Goal: Task Accomplishment & Management: Use online tool/utility

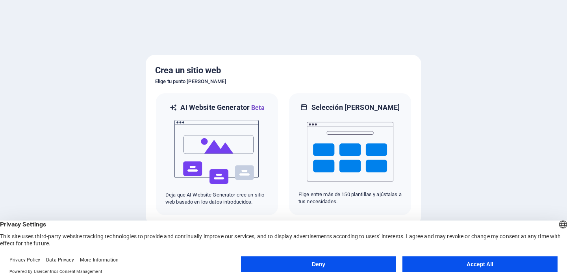
click at [431, 263] on button "Accept All" at bounding box center [480, 265] width 155 height 16
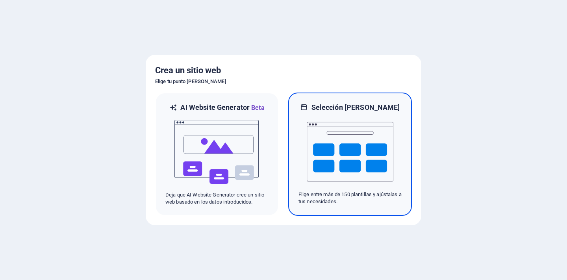
click at [366, 154] on img at bounding box center [350, 151] width 87 height 79
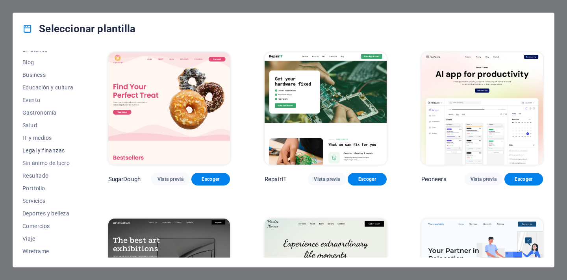
scroll to position [108, 0]
click at [41, 138] on span "IT y medios" at bounding box center [47, 138] width 51 height 6
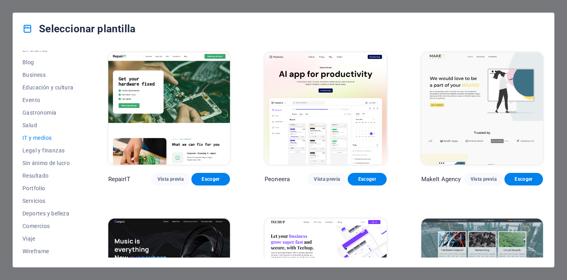
scroll to position [0, 0]
click at [42, 201] on span "Servicios" at bounding box center [47, 201] width 51 height 6
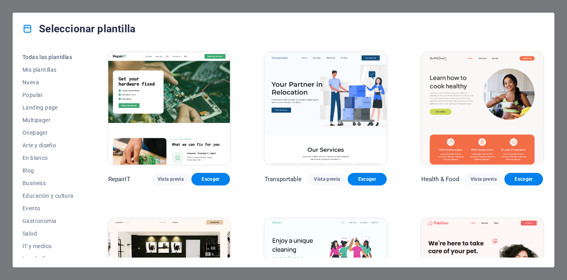
click at [45, 57] on span "Todas las plantillas" at bounding box center [47, 57] width 51 height 6
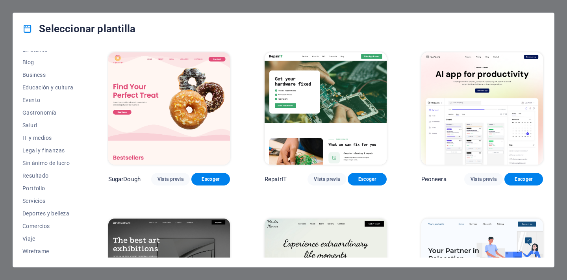
scroll to position [108, 0]
click at [45, 225] on span "Comercios" at bounding box center [47, 226] width 51 height 6
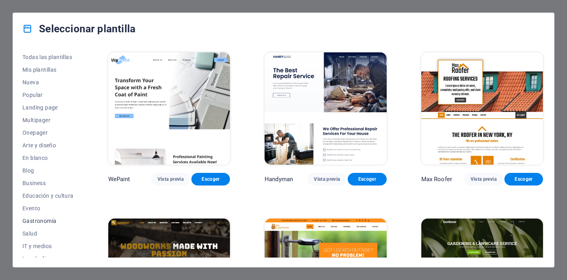
scroll to position [0, 0]
click at [48, 54] on span "Todas las plantillas" at bounding box center [47, 57] width 51 height 6
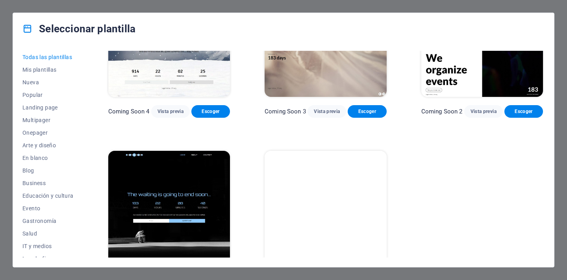
scroll to position [8908, 0]
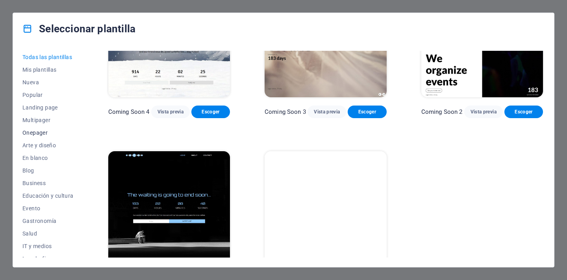
click at [39, 132] on span "Onepager" at bounding box center [47, 133] width 51 height 6
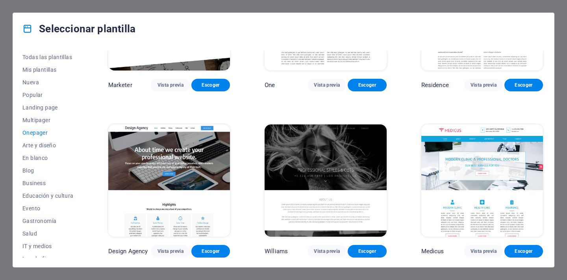
scroll to position [3424, 0]
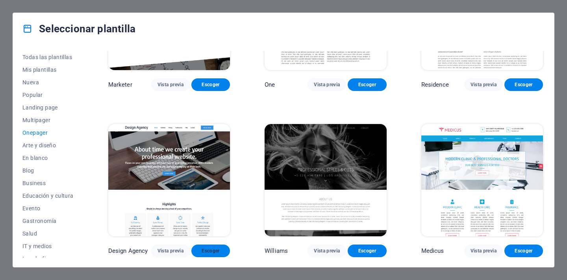
click at [217, 245] on button "Escoger" at bounding box center [211, 251] width 39 height 13
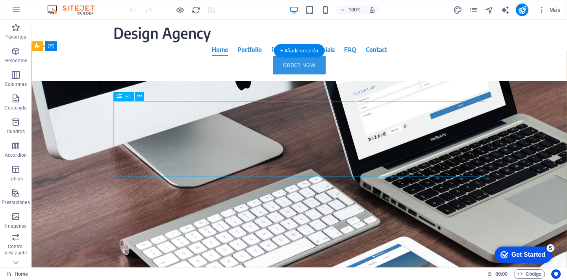
click at [245, 131] on div "About time we create your professional website." at bounding box center [299, 169] width 372 height 76
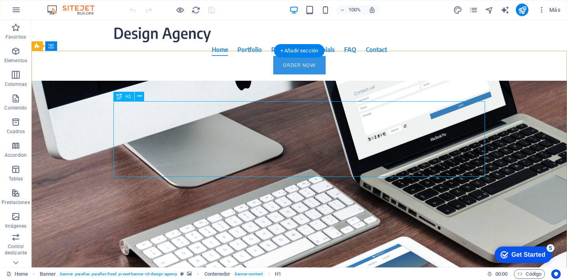
click at [405, 160] on div "About time we create your professional website." at bounding box center [299, 169] width 372 height 76
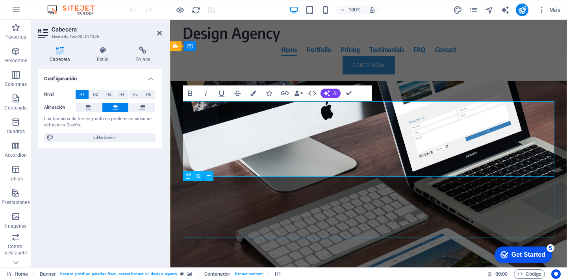
click at [245, 211] on div "Focus on your core business. We take care of your online presence. With modern …" at bounding box center [369, 239] width 372 height 57
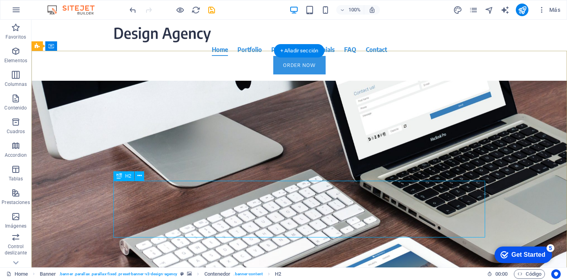
click at [332, 211] on div "Focus on your core business. We take care of your online presence. With modern …" at bounding box center [299, 239] width 372 height 57
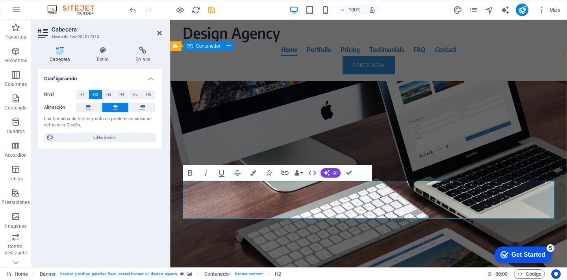
click at [173, 228] on div "La mejor opción de TV on demand [PERSON_NAME] Nos enfocamos en dar calidad de e…" at bounding box center [368, 205] width 397 height 249
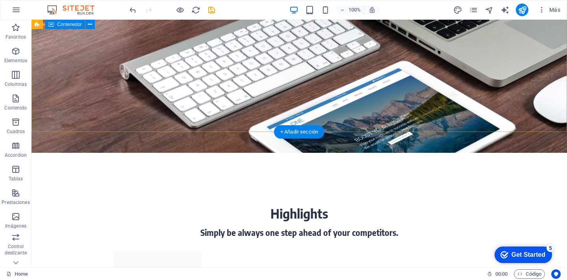
scroll to position [177, 0]
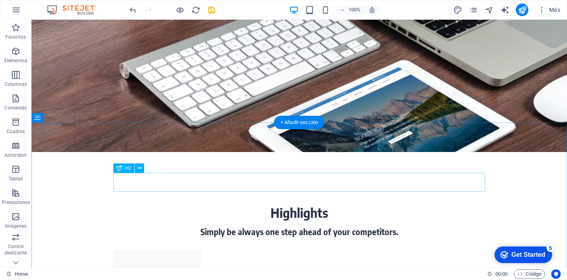
click at [345, 203] on div "Highlights" at bounding box center [299, 212] width 372 height 19
click at [314, 203] on div "Highlights" at bounding box center [299, 212] width 372 height 19
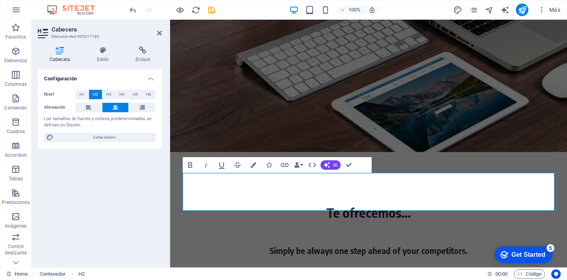
click at [116, 190] on div "Configuración Nivel H1 H2 H3 H4 H5 H6 Alineación Los tamaños de fuente y colore…" at bounding box center [100, 165] width 124 height 192
click at [186, 245] on div "Simply be always one step ahead of your competitors." at bounding box center [369, 251] width 372 height 12
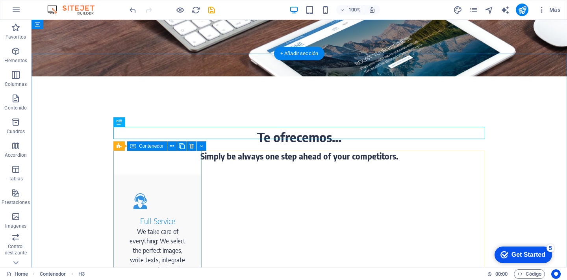
scroll to position [229, 0]
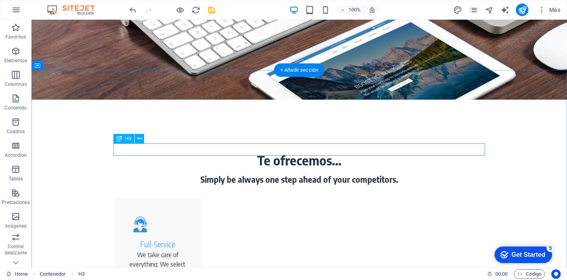
click at [384, 174] on div "Simply be always one step ahead of your competitors." at bounding box center [299, 180] width 372 height 12
click at [402, 174] on div "Simply be always one step ahead of your competitors." at bounding box center [299, 180] width 372 height 12
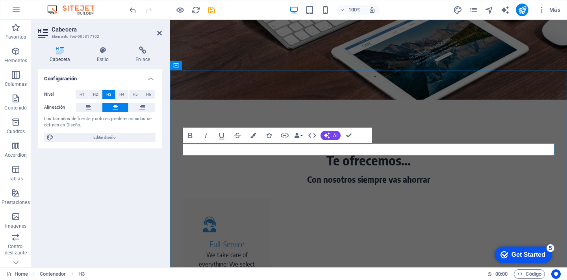
click at [403, 174] on h3 "​Con nosotros siempre vas ahorrar" at bounding box center [369, 180] width 372 height 12
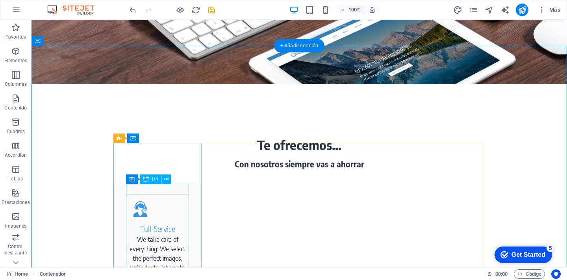
scroll to position [263, 0]
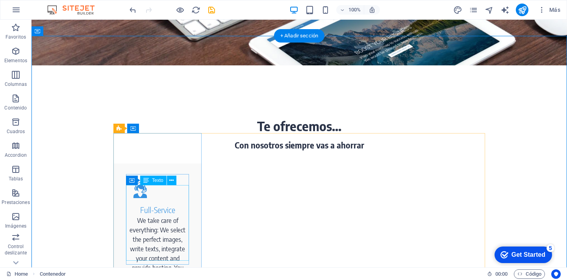
click at [139, 216] on div "We take care of everything: We select the perfect images, write texts, integrat…" at bounding box center [157, 254] width 63 height 76
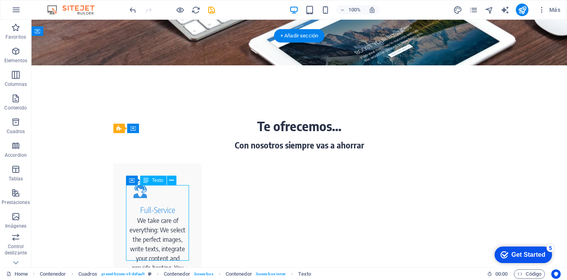
click at [147, 216] on div "We take care of everything: We select the perfect images, write texts, integrat…" at bounding box center [157, 254] width 63 height 76
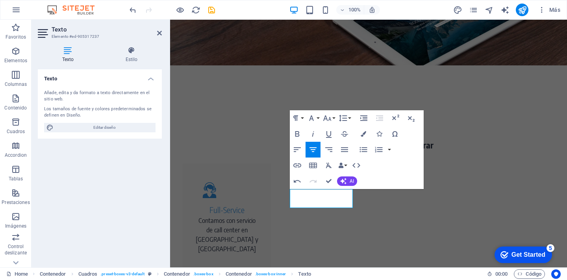
click at [145, 184] on div "Texto Añade, edita y da formato a texto directamente en el sitio web. Los tamañ…" at bounding box center [100, 165] width 124 height 192
click at [143, 221] on div "Texto Añade, edita y da formato a texto directamente en el sitio web. Los tamañ…" at bounding box center [100, 165] width 124 height 192
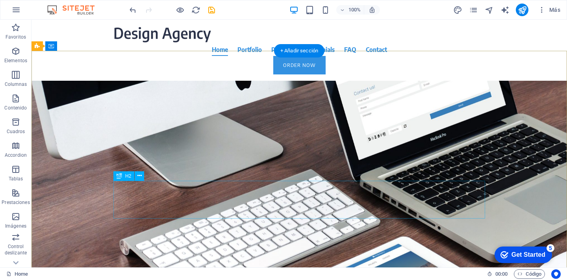
scroll to position [0, 0]
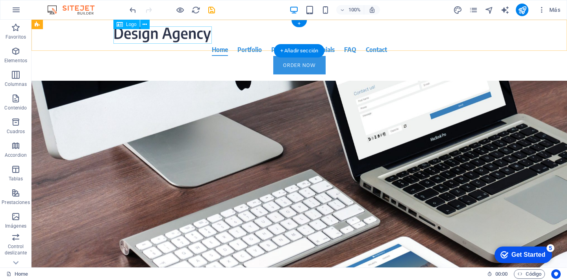
click at [178, 31] on div at bounding box center [299, 34] width 372 height 17
select select "px"
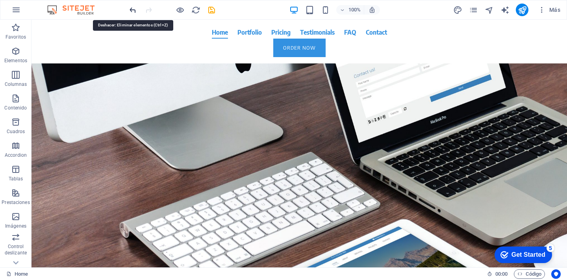
click at [130, 8] on icon "undo" at bounding box center [132, 10] width 9 height 9
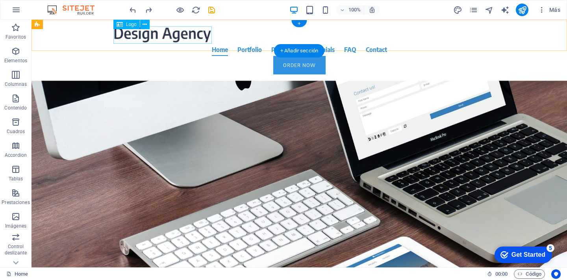
click at [160, 38] on div at bounding box center [299, 34] width 372 height 17
select select "px"
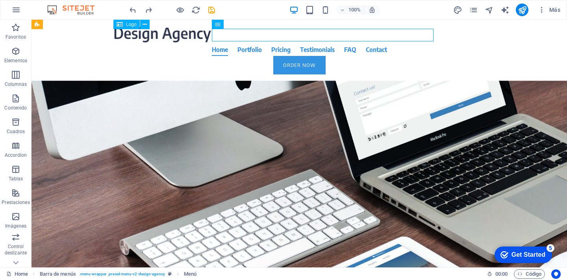
click at [143, 37] on div at bounding box center [299, 34] width 372 height 17
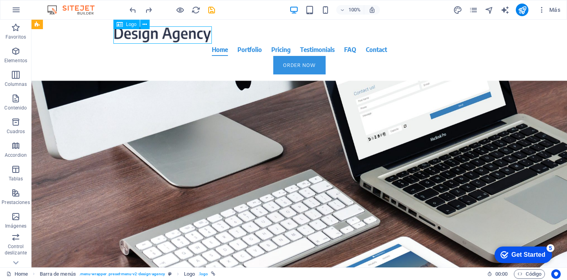
click at [143, 37] on div at bounding box center [299, 34] width 372 height 17
select select "px"
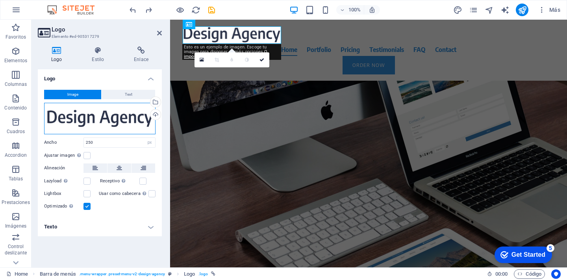
click at [104, 118] on div "Arrastra archivos aquí, haz clic para escoger archivos o selecciona archivos de…" at bounding box center [100, 119] width 112 height 32
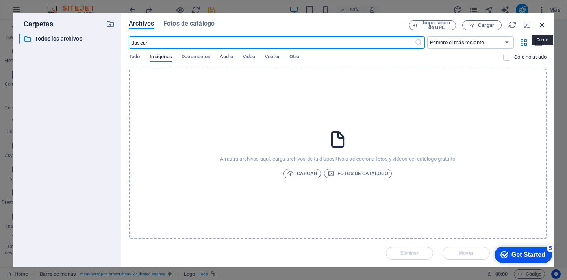
click at [541, 25] on icon "button" at bounding box center [542, 24] width 9 height 9
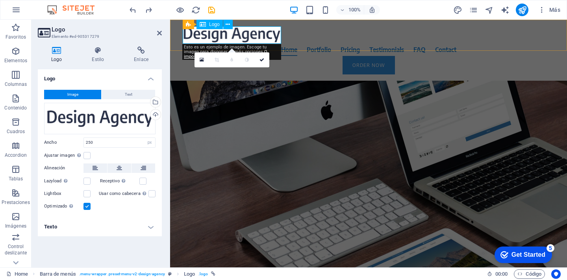
click at [246, 35] on div at bounding box center [369, 34] width 372 height 17
click at [136, 94] on button "Text" at bounding box center [129, 94] width 54 height 9
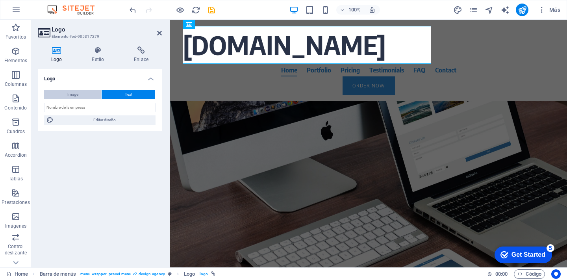
click at [79, 94] on button "Image" at bounding box center [72, 94] width 57 height 9
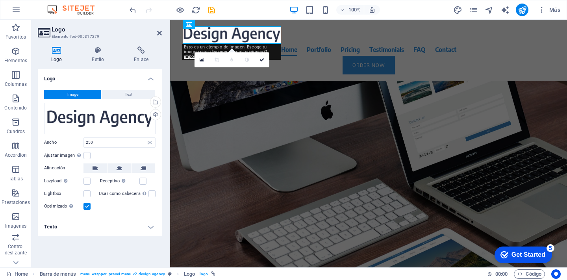
click at [126, 255] on div "Logo Image Text Arrastra archivos aquí, haz clic para escoger archivos o selecc…" at bounding box center [100, 165] width 124 height 192
click at [132, 248] on div "Logo Image Text Arrastra archivos aquí, haz clic para escoger archivos o selecc…" at bounding box center [100, 165] width 124 height 192
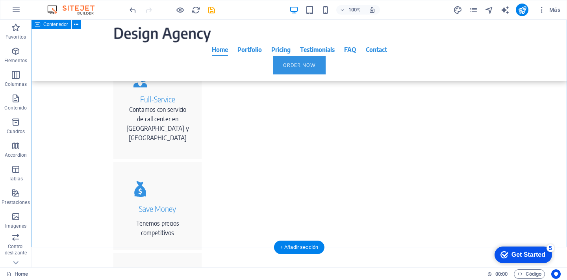
scroll to position [345, 0]
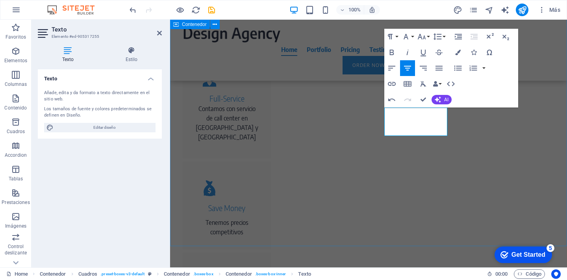
click at [417, 226] on div "Te ofrecemos... Con nosotros siempre vas a ahorrar Full-Service Contamos con se…" at bounding box center [368, 250] width 397 height 593
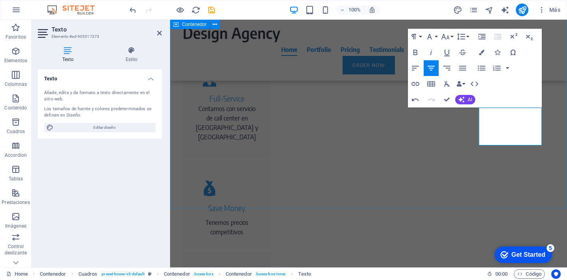
click at [230, 192] on div "Te ofrecemos... Con nosotros siempre vas a ahorrar Full-Service Contamos con se…" at bounding box center [368, 232] width 397 height 556
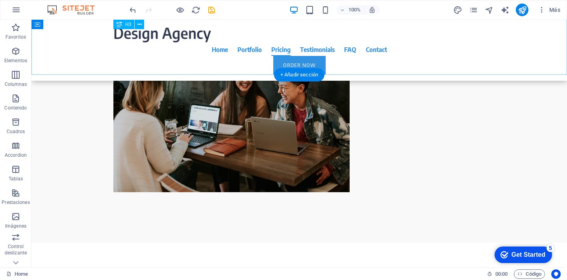
scroll to position [1727, 0]
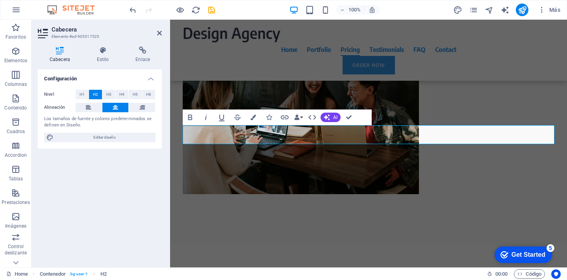
click at [156, 206] on div "Configuración Nivel H1 H2 H3 H4 H5 H6 Alineación Los tamaños de fuente y colore…" at bounding box center [100, 165] width 124 height 192
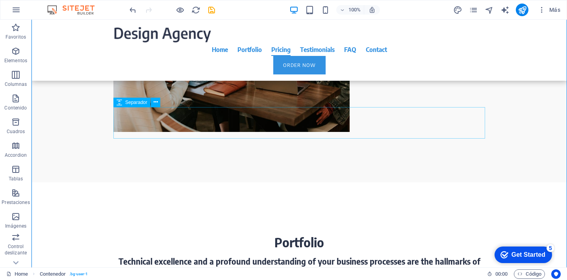
scroll to position [1823, 0]
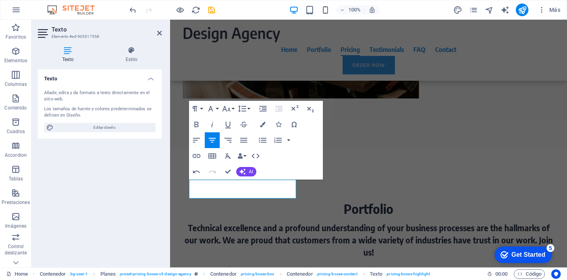
click at [137, 219] on div "Texto Añade, edita y da formato a texto directamente en el sitio web. Los tamañ…" at bounding box center [100, 165] width 124 height 192
click at [154, 161] on div "Texto Añade, edita y da formato a texto directamente en el sitio web. Los tamañ…" at bounding box center [100, 165] width 124 height 192
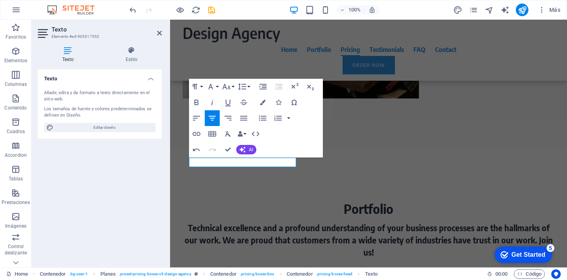
click at [131, 208] on div "Texto Añade, edita y da formato a texto directamente en el sitio web. Los tamañ…" at bounding box center [100, 165] width 124 height 192
click at [136, 208] on div "Texto Añade, edita y da formato a texto directamente en el sitio web. Los tamañ…" at bounding box center [100, 165] width 124 height 192
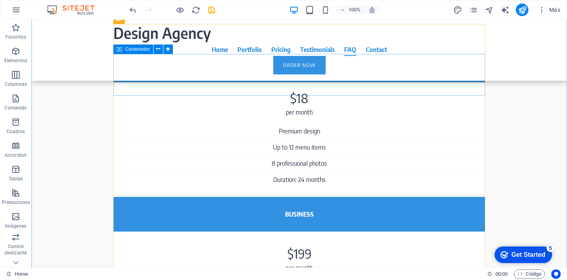
scroll to position [2969, 0]
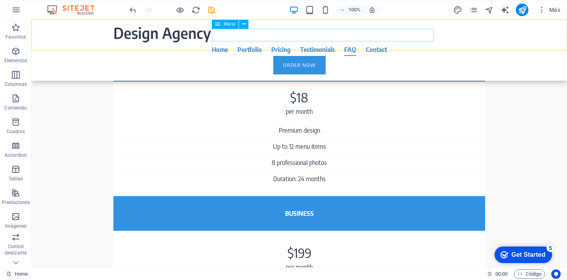
click at [374, 43] on nav "Home Portfolio Pricing Testimonials FAQ Contact" at bounding box center [299, 49] width 372 height 13
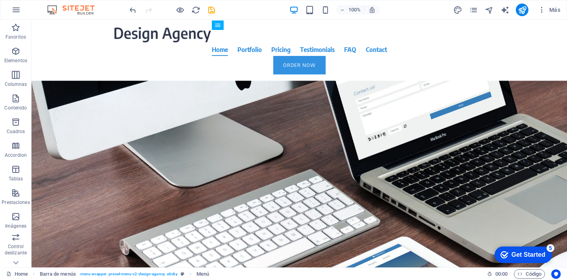
scroll to position [0, 0]
click at [137, 37] on div at bounding box center [299, 34] width 372 height 17
select select "px"
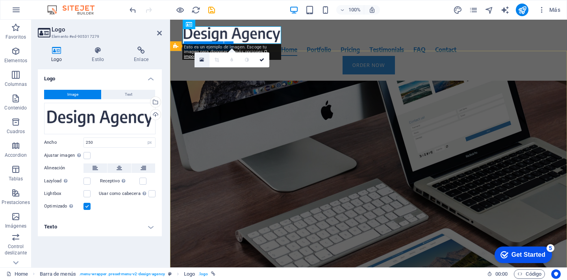
click at [202, 59] on icon at bounding box center [202, 60] width 4 height 6
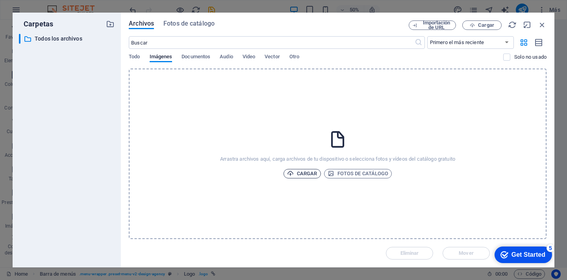
click at [297, 175] on span "Cargar" at bounding box center [302, 173] width 30 height 9
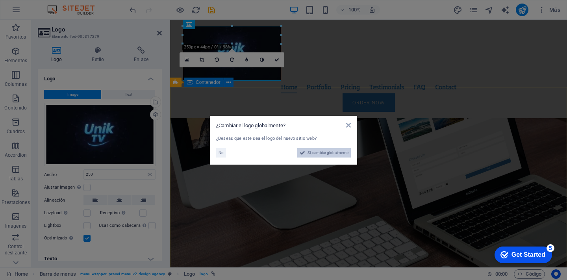
click at [327, 152] on span "Sí, cambiar globalmente" at bounding box center [328, 152] width 41 height 9
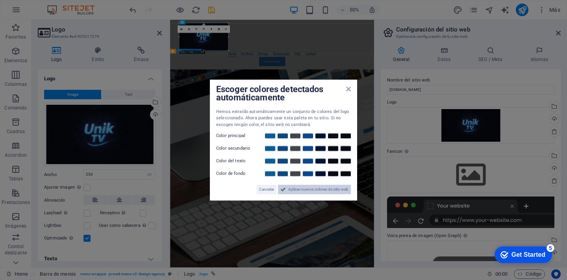
click at [290, 190] on span "Aplicar nuevos colores de sitio web" at bounding box center [318, 189] width 60 height 9
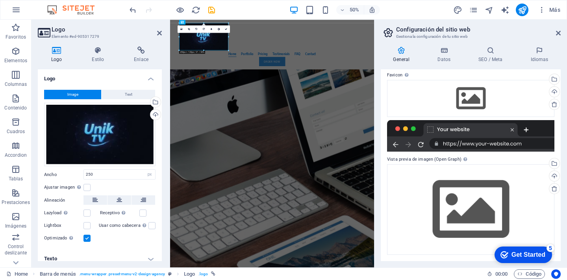
scroll to position [76, 0]
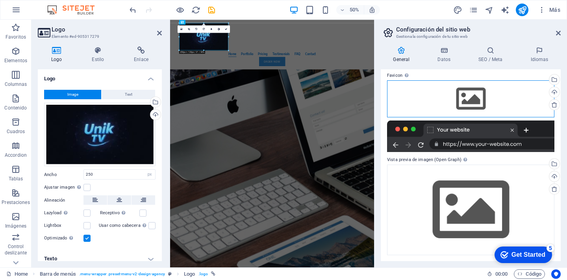
click at [471, 99] on div "Arrastra archivos aquí, haz clic para escoger archivos o selecciona archivos de…" at bounding box center [470, 98] width 167 height 37
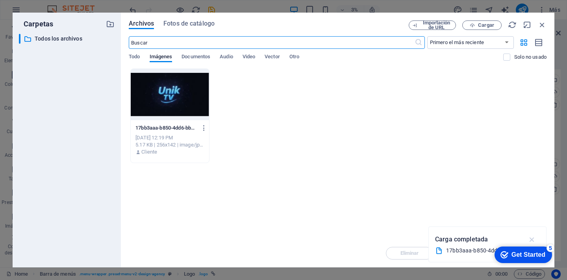
click at [532, 240] on icon "button" at bounding box center [532, 239] width 9 height 9
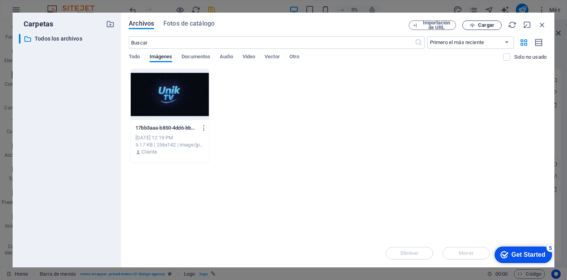
click at [479, 25] on span "Cargar" at bounding box center [486, 25] width 16 height 5
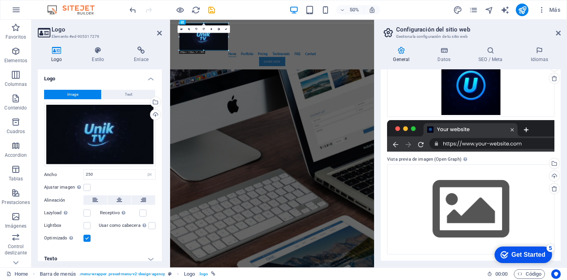
scroll to position [102, 0]
click at [158, 140] on div "Image Text Arrastra archivos aquí, haz clic para escoger archivos o selecciona …" at bounding box center [100, 167] width 124 height 166
click at [134, 28] on h2 "Logo" at bounding box center [107, 29] width 110 height 7
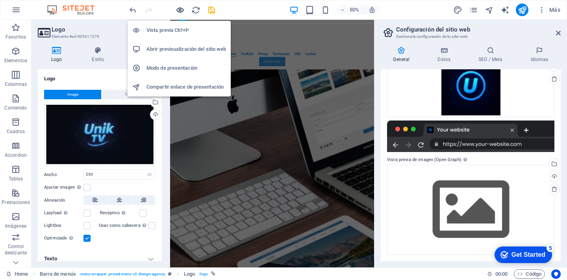
click at [181, 10] on icon "button" at bounding box center [180, 10] width 9 height 9
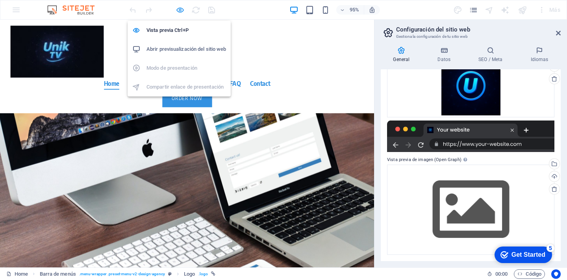
click at [181, 10] on icon "button" at bounding box center [180, 10] width 9 height 9
select select "px"
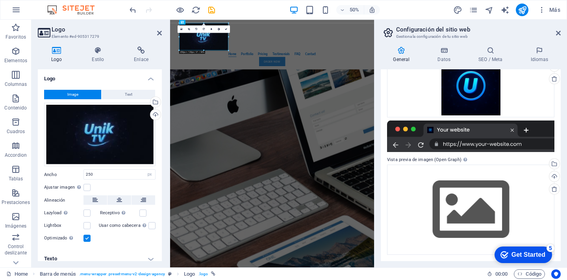
click at [424, 13] on div "50% Más" at bounding box center [346, 10] width 436 height 13
click at [339, 219] on div "La mejor opción de TV on demand del mercado Nos enfocamos en dar calidad de ent…" at bounding box center [374, 242] width 408 height 249
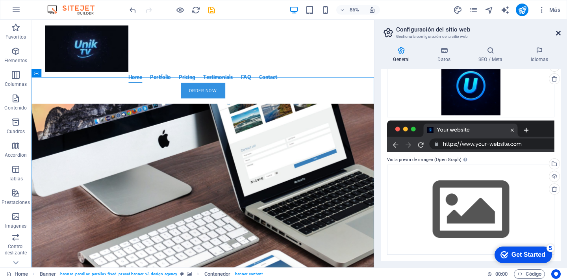
click at [559, 34] on icon at bounding box center [558, 33] width 5 height 6
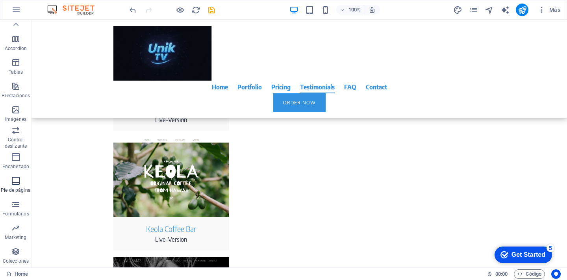
scroll to position [107, 0]
click at [17, 183] on icon "button" at bounding box center [15, 180] width 9 height 9
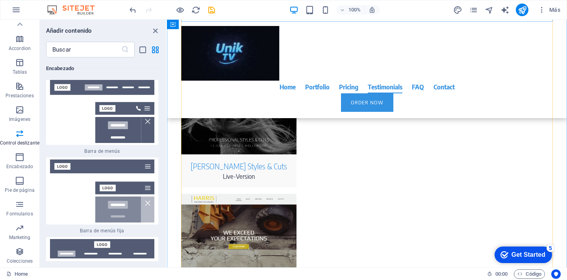
scroll to position [2417, 0]
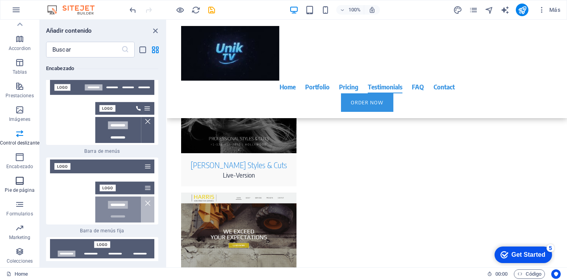
click at [21, 185] on icon "button" at bounding box center [19, 180] width 9 height 9
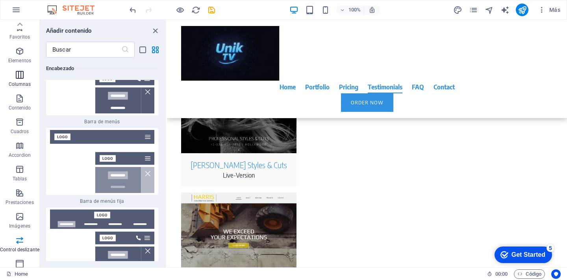
scroll to position [0, 0]
click at [22, 52] on icon "button" at bounding box center [19, 50] width 9 height 9
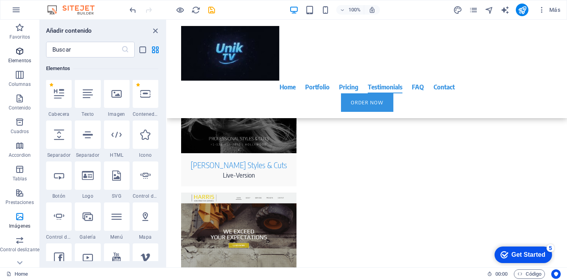
scroll to position [149, 0]
click at [21, 76] on icon "button" at bounding box center [19, 74] width 9 height 9
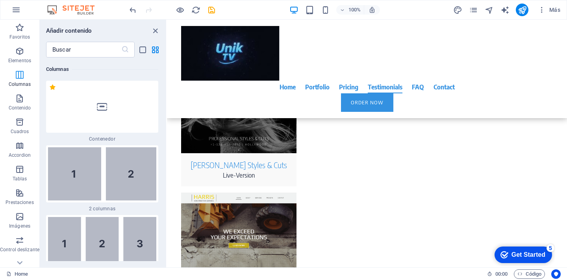
scroll to position [455, 0]
click at [19, 102] on icon "button" at bounding box center [19, 98] width 9 height 9
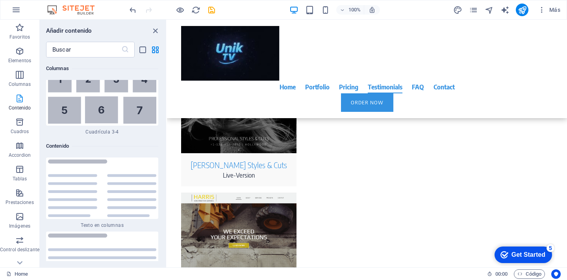
scroll to position [2688, 0]
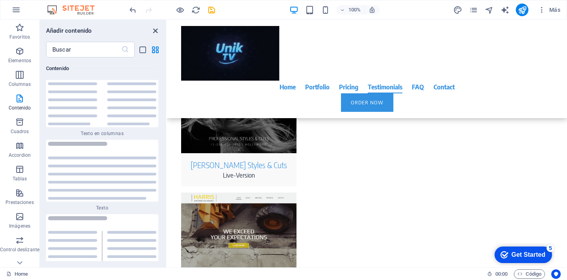
click at [155, 31] on icon "close panel" at bounding box center [155, 30] width 9 height 9
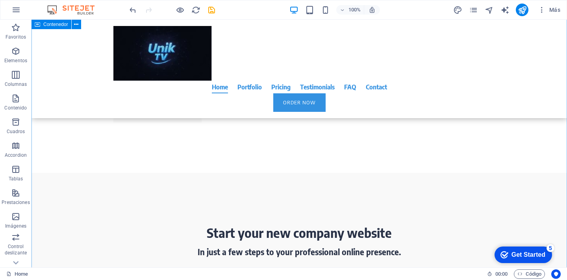
scroll to position [720, 0]
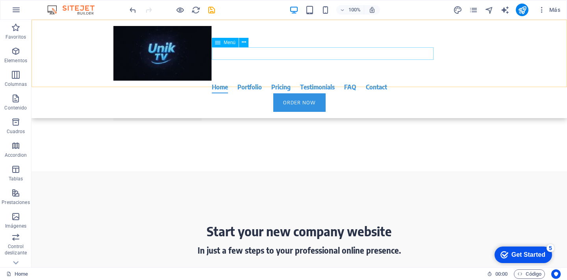
click at [342, 81] on nav "Home Portfolio Pricing Testimonials FAQ Contact" at bounding box center [299, 87] width 372 height 13
select select
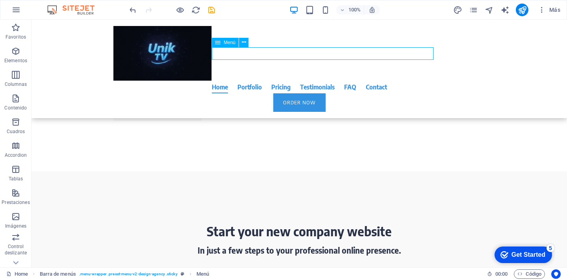
select select
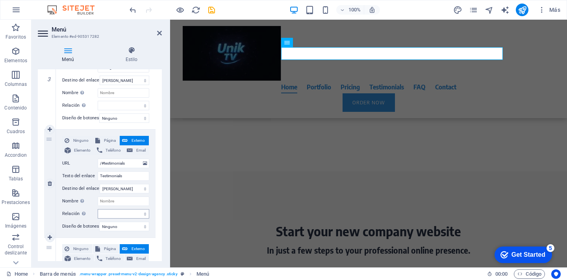
scroll to position [349, 0]
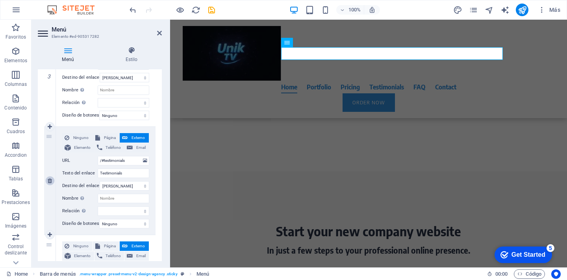
click at [50, 180] on icon at bounding box center [50, 181] width 4 height 6
select select
type input "/#faq"
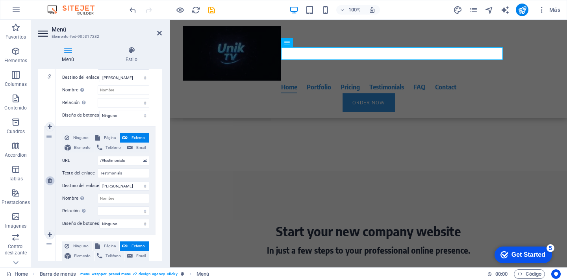
type input "FAQ"
select select
type input "/#contact"
type input "Contact"
select select
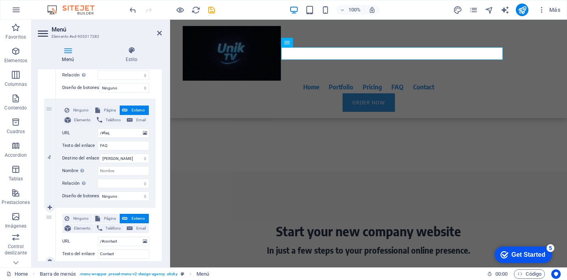
scroll to position [376, 0]
click at [50, 151] on icon at bounding box center [50, 154] width 4 height 6
select select
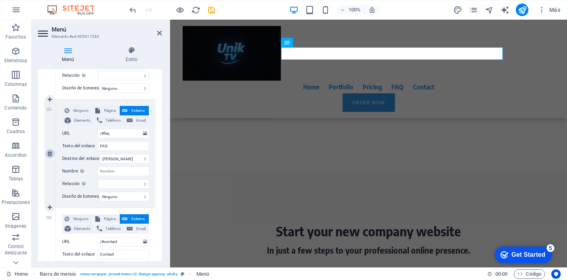
type input "/#contact"
type input "Contact"
select select
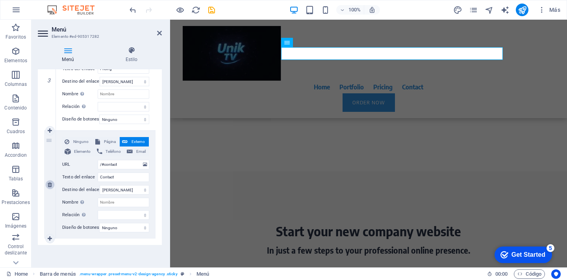
scroll to position [350, 0]
click at [160, 32] on icon at bounding box center [159, 33] width 5 height 6
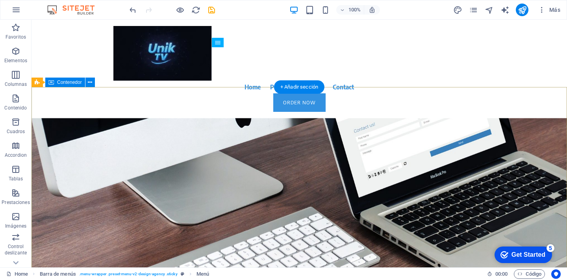
scroll to position [0, 0]
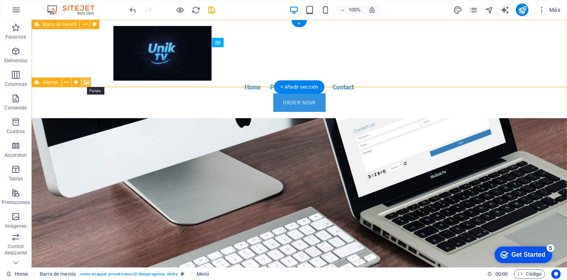
click at [84, 83] on icon at bounding box center [87, 82] width 6 height 8
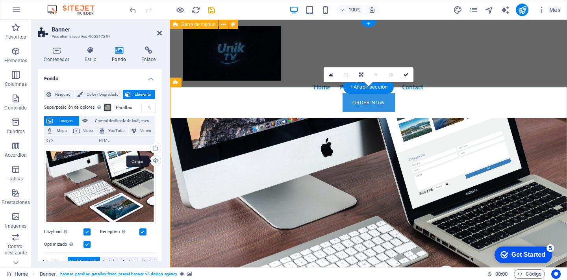
click at [155, 159] on div "Cargar" at bounding box center [155, 162] width 12 height 12
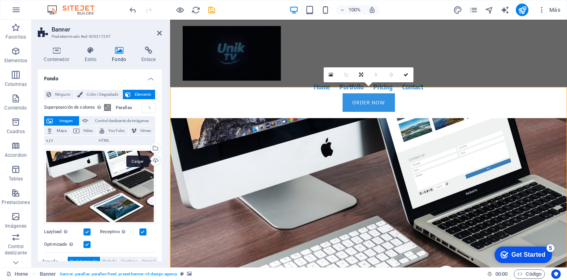
click at [153, 164] on div "Cargar" at bounding box center [155, 162] width 12 height 12
click at [155, 162] on div "Cargar" at bounding box center [155, 162] width 12 height 12
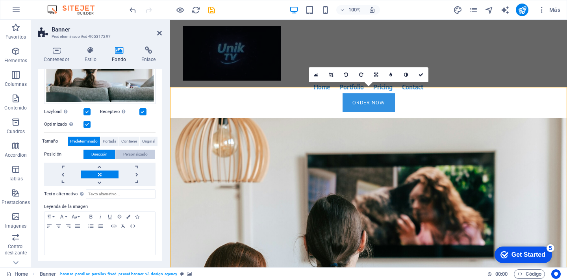
scroll to position [120, 0]
click at [160, 35] on icon at bounding box center [159, 33] width 5 height 6
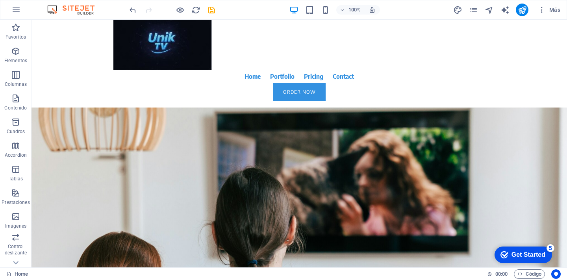
scroll to position [0, 0]
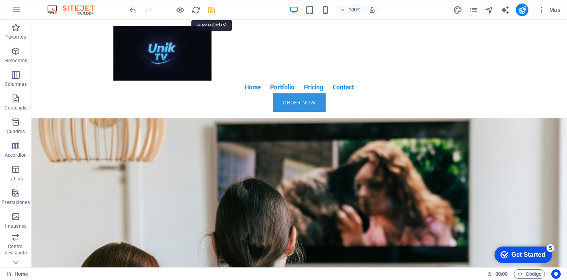
click at [212, 9] on icon "save" at bounding box center [211, 10] width 9 height 9
select select "px"
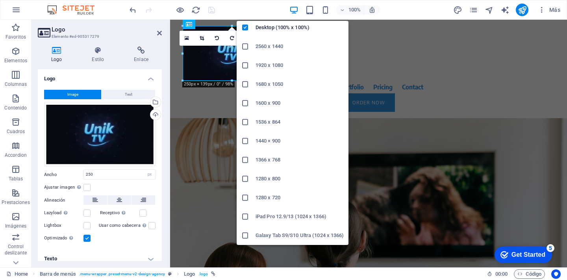
scroll to position [22, 0]
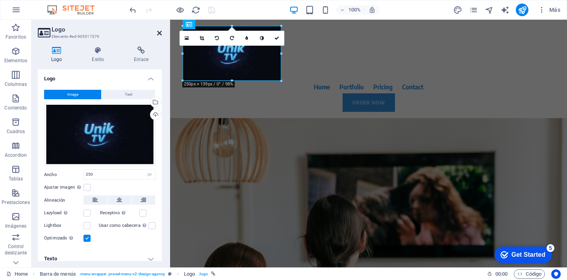
click at [160, 35] on icon at bounding box center [159, 33] width 5 height 6
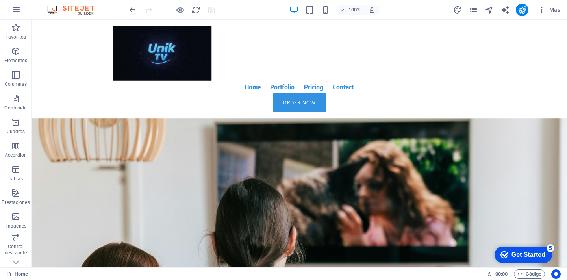
scroll to position [0, 0]
click at [515, 256] on div "Get Started" at bounding box center [529, 254] width 34 height 7
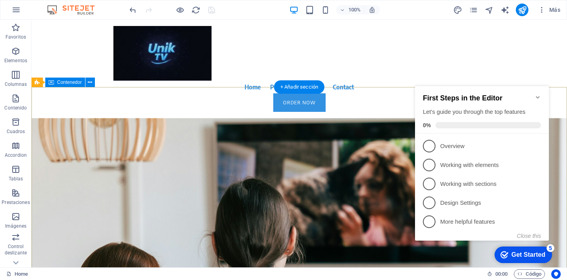
click at [539, 94] on icon "Minimize checklist" at bounding box center [538, 97] width 6 height 6
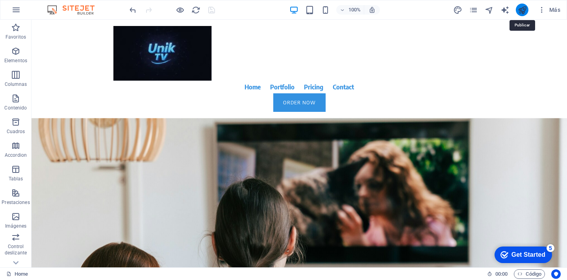
click at [521, 6] on icon "publish" at bounding box center [522, 10] width 9 height 9
select select "px"
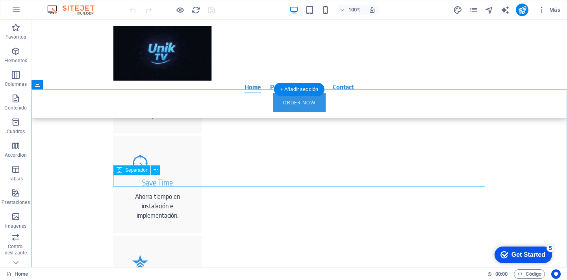
scroll to position [486, 0]
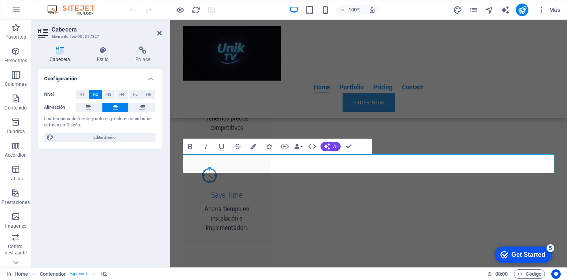
click at [141, 196] on div "Configuración Nivel H1 H2 H3 H4 H5 H6 Alineación Los tamaños de fuente y colore…" at bounding box center [100, 165] width 124 height 192
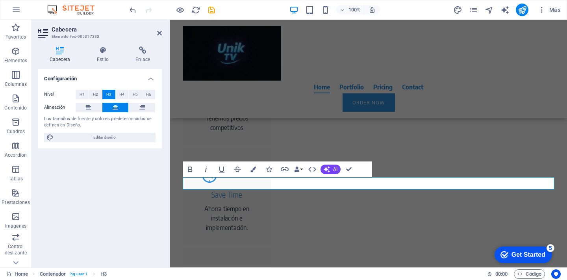
click at [153, 204] on div "Configuración Nivel H1 H2 H3 H4 H5 H6 Alineación Los tamaños de fuente y colore…" at bounding box center [100, 165] width 124 height 192
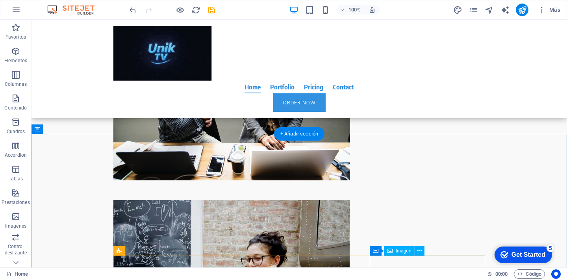
scroll to position [1292, 0]
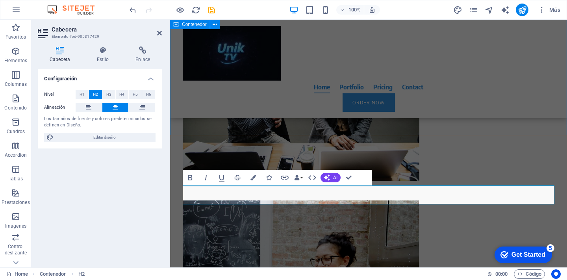
click at [238, 128] on div "Contenido variado para su entretenimiento familiar. Solamente ves lo que deseas…" at bounding box center [368, 157] width 397 height 1117
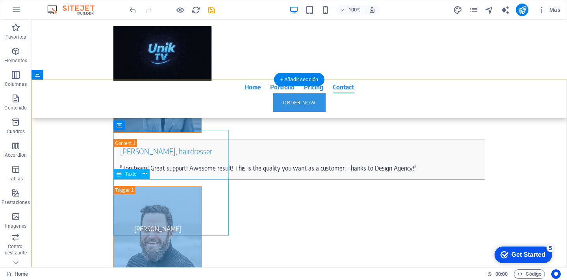
scroll to position [3603, 0]
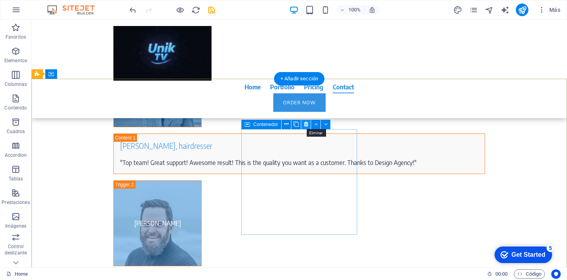
click at [306, 124] on icon at bounding box center [306, 124] width 4 height 8
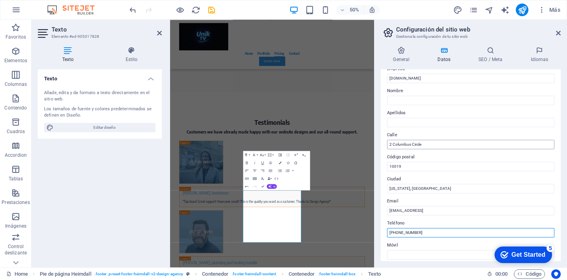
scroll to position [30, 0]
type input "[PHONE_NUMBER]"
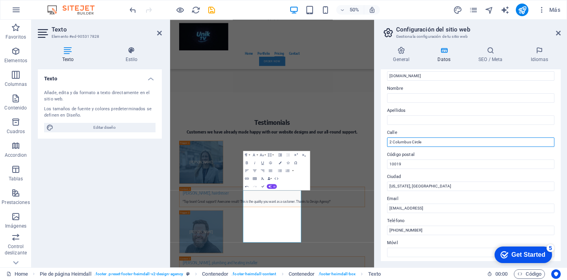
drag, startPoint x: 431, startPoint y: 141, endPoint x: 385, endPoint y: 137, distance: 46.0
type input "[GEOGRAPHIC_DATA][PERSON_NAME], [PERSON_NAME][GEOGRAPHIC_DATA]"
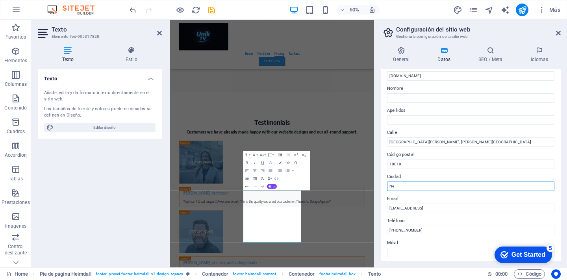
type input "N"
paste input "[GEOGRAPHIC_DATA][PERSON_NAME], [PERSON_NAME][GEOGRAPHIC_DATA]"
type input "[GEOGRAPHIC_DATA][PERSON_NAME], [PERSON_NAME][GEOGRAPHIC_DATA]"
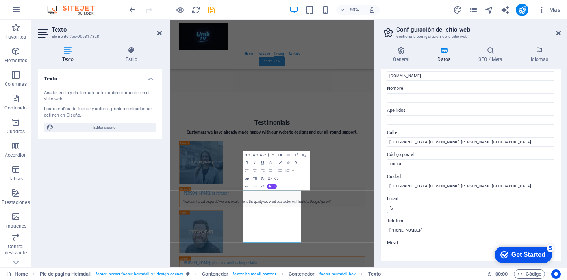
type input "f"
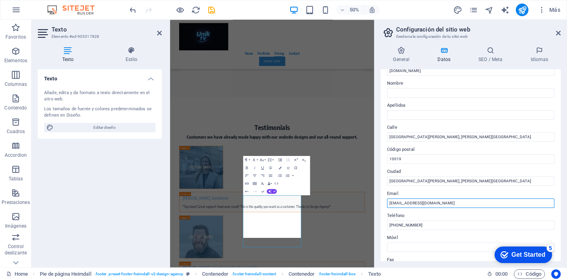
scroll to position [26, 0]
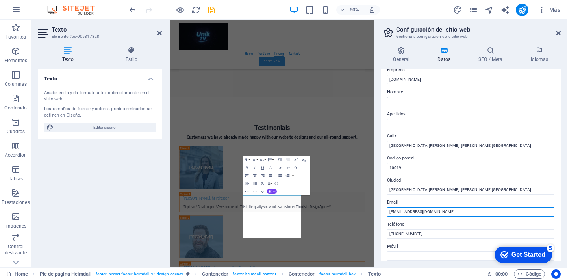
type input "[EMAIL_ADDRESS][DOMAIN_NAME]"
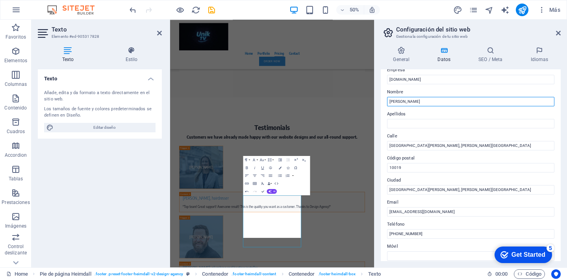
type input "Adolfo"
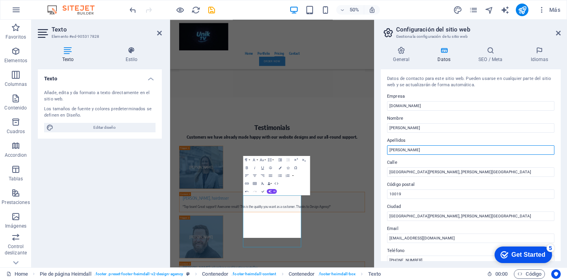
scroll to position [0, 0]
type input "Jimenez"
click at [558, 34] on icon at bounding box center [558, 33] width 5 height 6
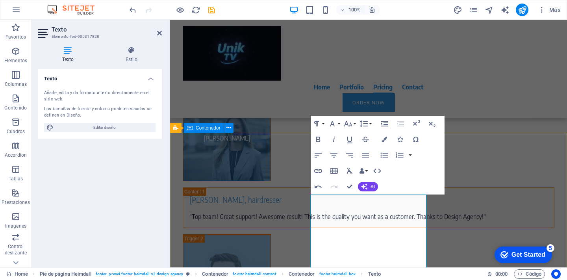
scroll to position [3553, 0]
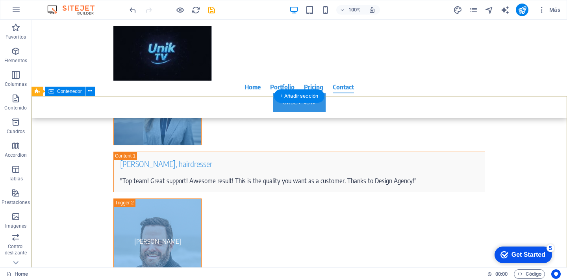
scroll to position [3584, 0]
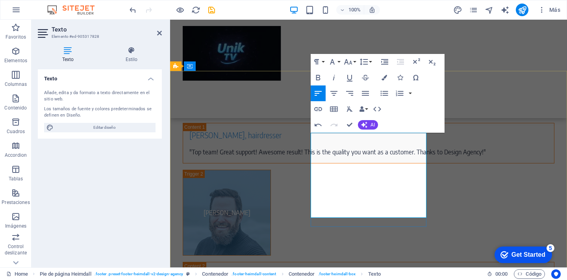
scroll to position [3615, 0]
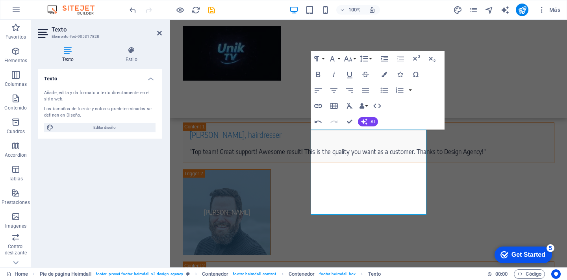
click at [136, 218] on div "Texto Añade, edita y da formato a texto directamente en el sitio web. Los tamañ…" at bounding box center [100, 165] width 124 height 192
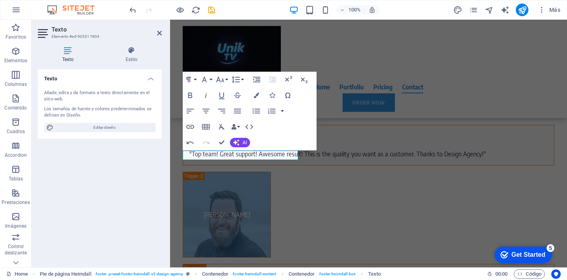
click at [145, 203] on div "Texto Añade, edita y da formato a texto directamente en el sitio web. Los tamañ…" at bounding box center [100, 165] width 124 height 192
click at [370, 40] on div "Home Portfolio Pricing Contact Order Now" at bounding box center [368, 69] width 397 height 99
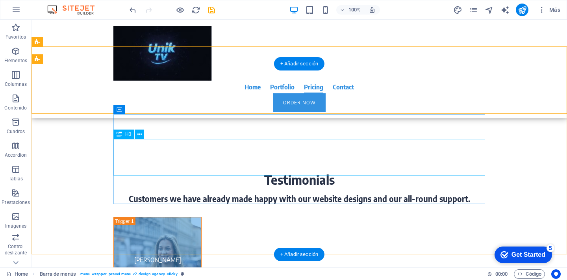
scroll to position [3419, 0]
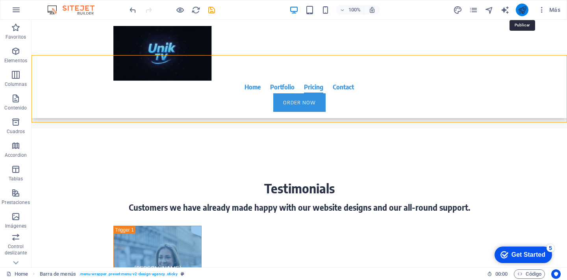
click at [524, 13] on icon "publish" at bounding box center [522, 10] width 9 height 9
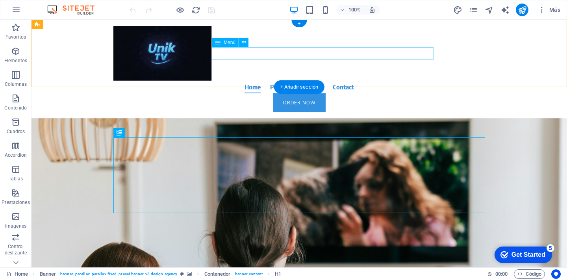
click at [273, 81] on nav "Home Portfolio Pricing Contact" at bounding box center [299, 87] width 372 height 13
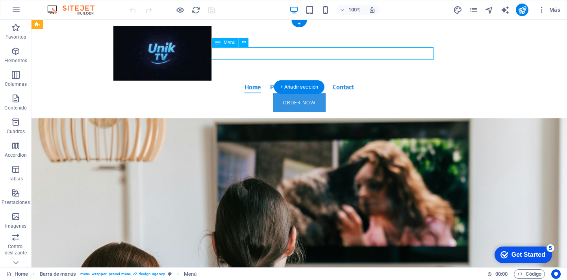
click at [275, 81] on nav "Home Portfolio Pricing Contact" at bounding box center [299, 87] width 372 height 13
select select
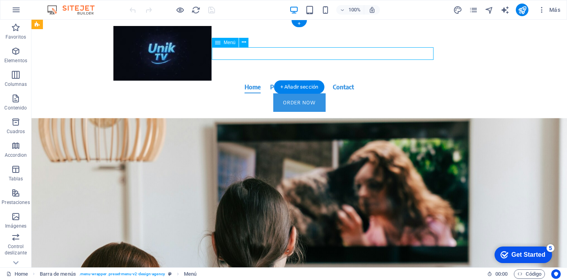
select select
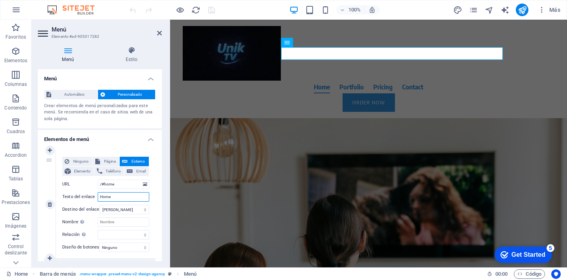
click at [116, 198] on input "Home" at bounding box center [124, 196] width 52 height 9
type input "H"
select select
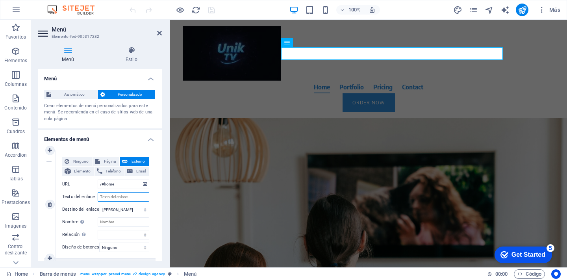
select select
type input "Inicio"
select select
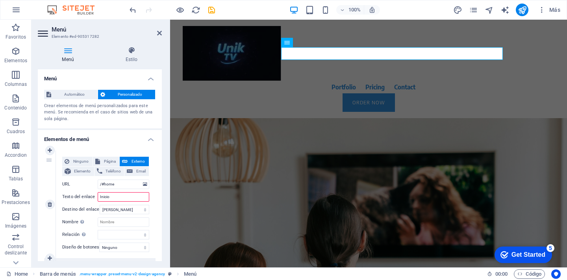
select select
type input "Inicio"
click at [153, 232] on div "Ninguno Página Externo Elemento Teléfono Email Página Home Pricing Order Legal …" at bounding box center [106, 205] width 100 height 108
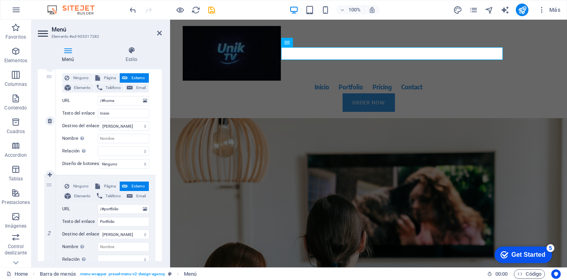
scroll to position [84, 0]
click at [125, 218] on input "Portfolio" at bounding box center [124, 221] width 52 height 9
type input "P"
select select
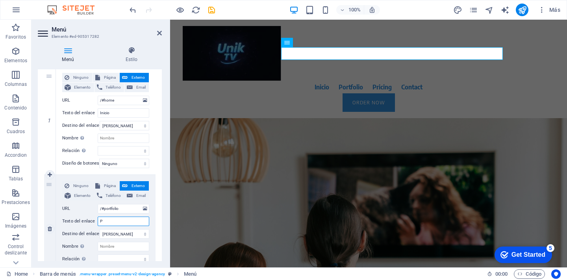
select select
type input "Product"
select select
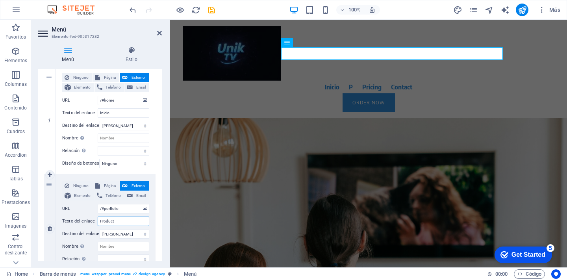
select select
type input "Productos"
select select
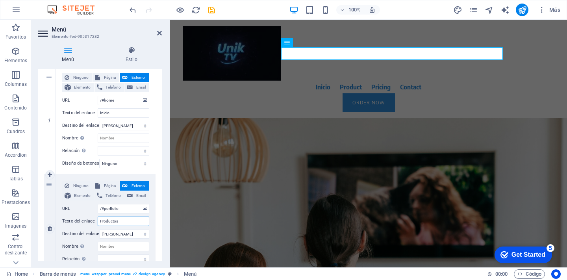
select select
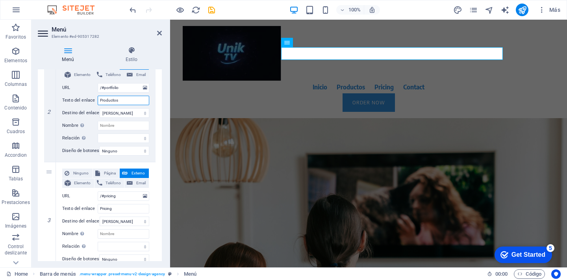
scroll to position [206, 0]
type input "Productos"
click at [118, 207] on input "Pricing" at bounding box center [124, 207] width 52 height 9
type input "Pri"
select select
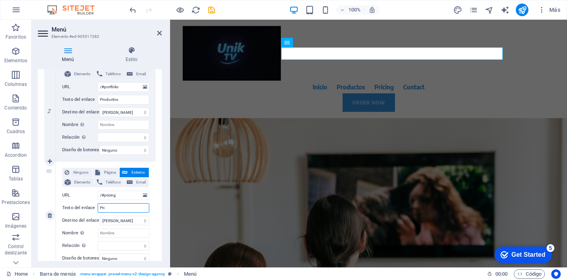
select select
type input "Priecios"
select select
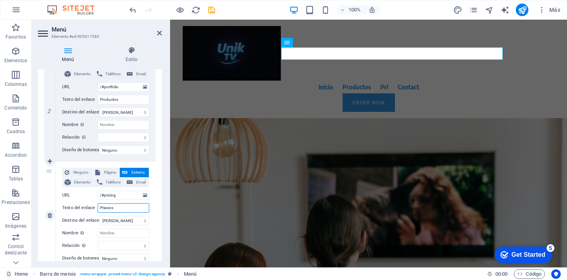
select select
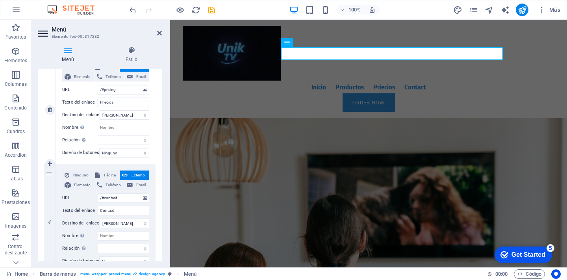
scroll to position [312, 0]
type input "Priecios"
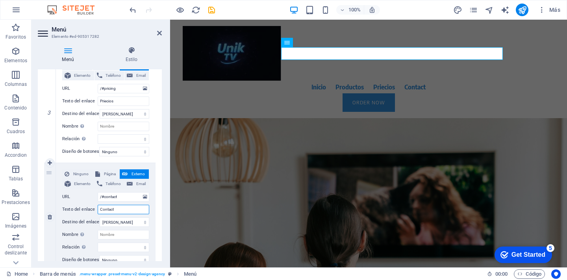
click at [124, 207] on input "Contact" at bounding box center [124, 209] width 52 height 9
type input "Contactp"
select select
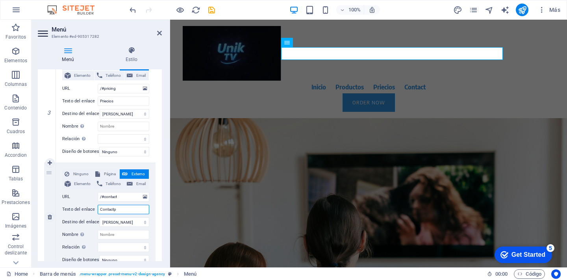
select select
type input "Contacto"
select select
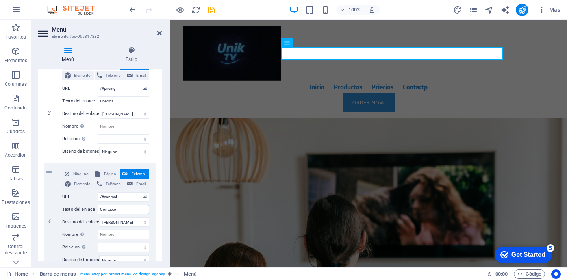
select select
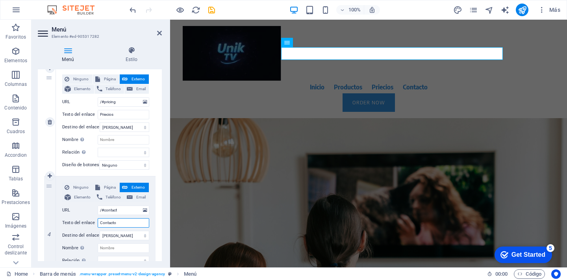
scroll to position [290, 0]
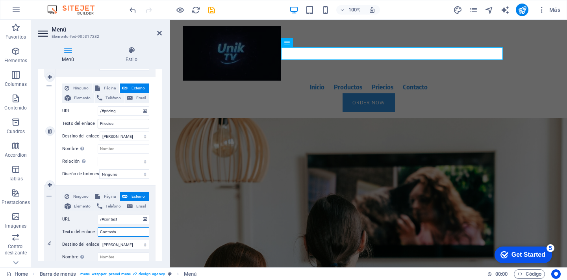
type input "Contacto"
click at [126, 125] on input "Priecios" at bounding box center [124, 123] width 52 height 9
type input "Pecios"
select select
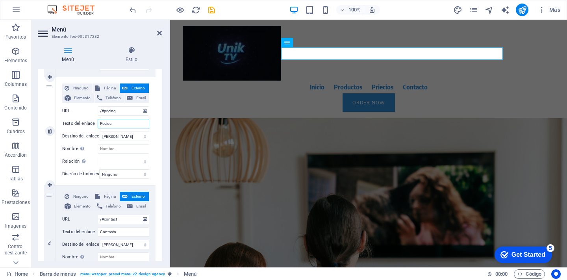
select select
type input "Precios"
select select
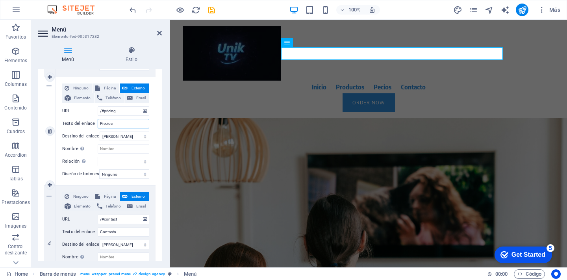
select select
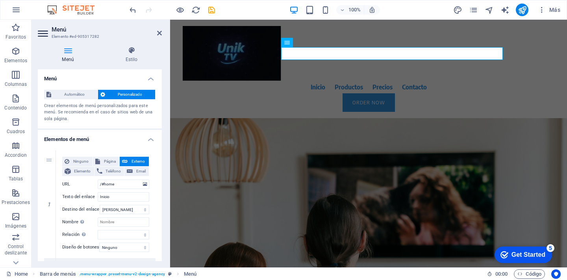
scroll to position [0, 0]
type input "Precios"
click at [161, 34] on icon at bounding box center [159, 33] width 5 height 6
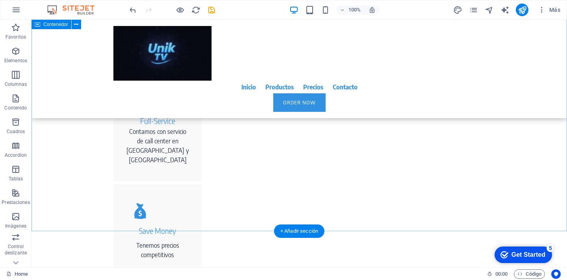
scroll to position [359, 0]
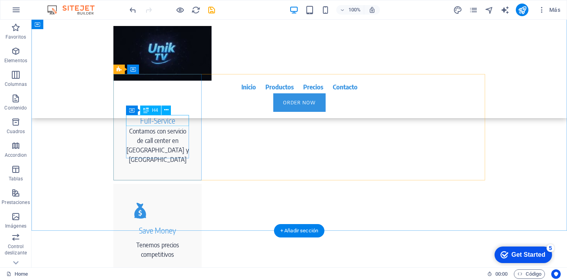
click at [154, 118] on div "Full-Service" at bounding box center [157, 120] width 63 height 11
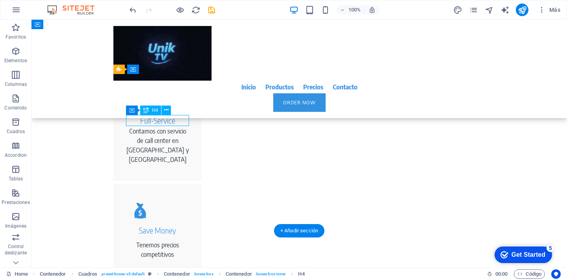
click at [154, 118] on div "Full-Service" at bounding box center [157, 120] width 63 height 11
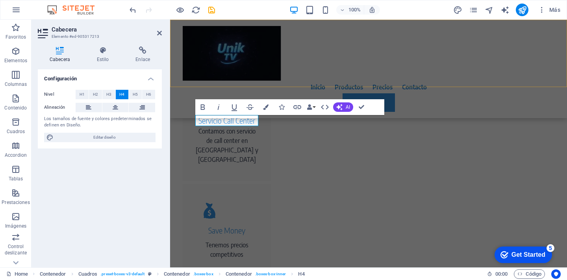
click at [327, 61] on div "Inicio Productos Precios Contacto Order Now" at bounding box center [368, 69] width 397 height 99
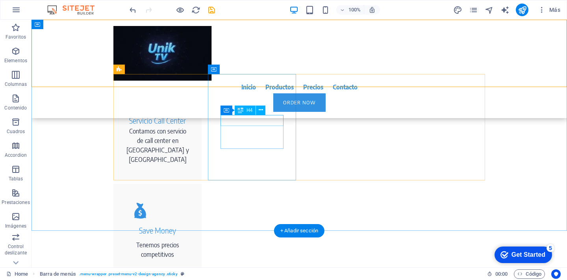
click at [189, 225] on div "Save Money" at bounding box center [157, 230] width 63 height 11
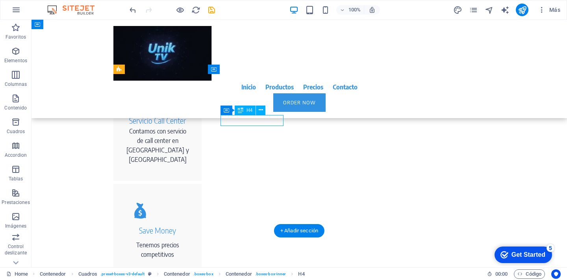
click at [189, 225] on div "Save Money" at bounding box center [157, 230] width 63 height 11
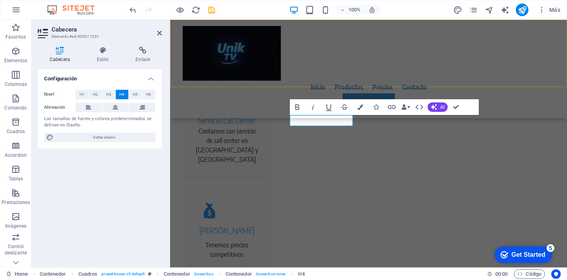
click at [336, 72] on div "Inicio Productos Precios Contacto Order Now" at bounding box center [368, 69] width 397 height 99
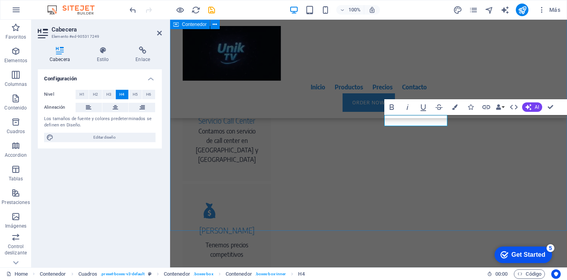
click at [441, 199] on div "Te ofrecemos... Con nosotros siempre vas a ahorrar Servicio Call Center Contamo…" at bounding box center [368, 255] width 397 height 556
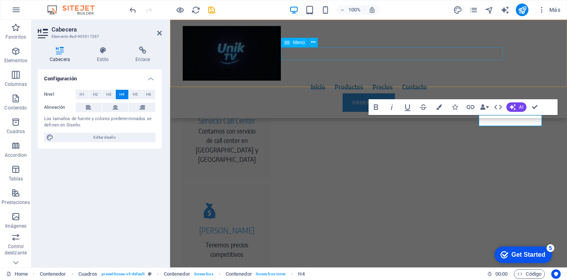
click at [314, 81] on nav "Inicio Productos Precios Contacto" at bounding box center [369, 87] width 372 height 13
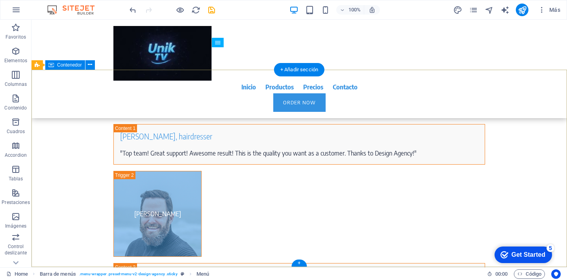
scroll to position [3612, 0]
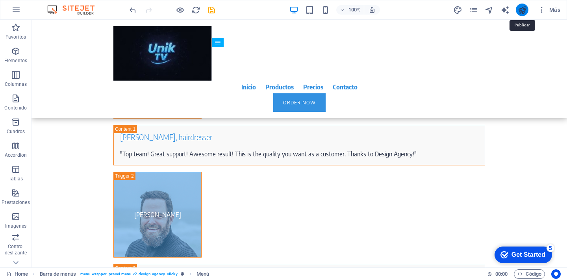
click at [524, 10] on icon "publish" at bounding box center [522, 10] width 9 height 9
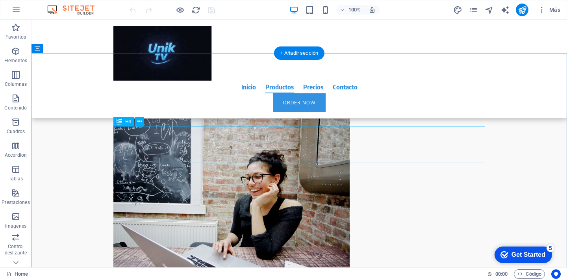
scroll to position [1372, 0]
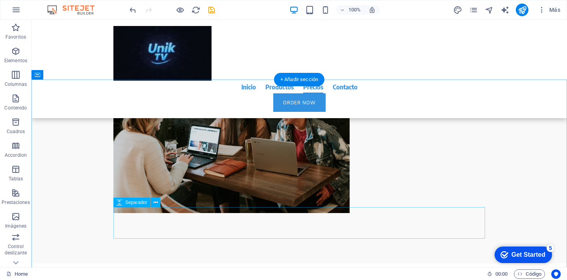
scroll to position [1745, 0]
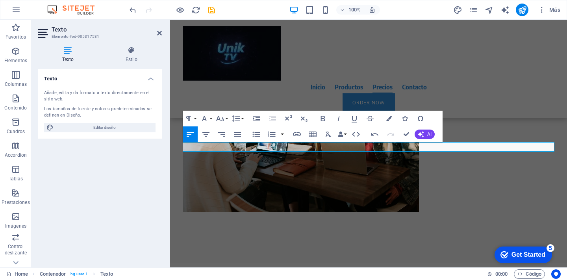
click at [130, 169] on div "Texto Añade, edita y da formato a texto directamente en el sitio web. Los tamañ…" at bounding box center [100, 165] width 124 height 192
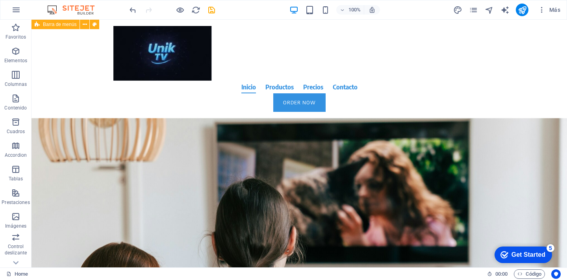
scroll to position [0, 0]
click at [86, 24] on icon at bounding box center [85, 24] width 4 height 8
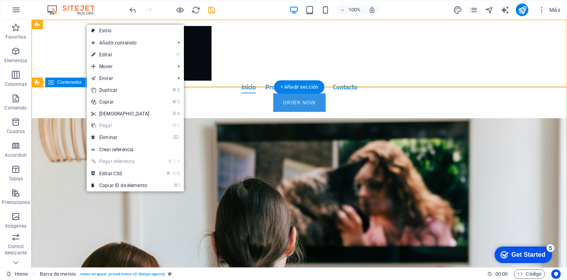
click at [57, 118] on div "La mejor opción de TV on demand [PERSON_NAME] Nos enfocamos en dar calidad de e…" at bounding box center [300, 242] width 536 height 249
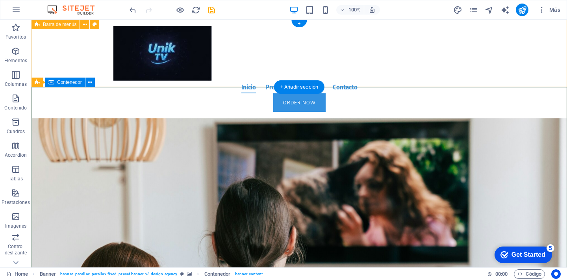
click at [58, 85] on span "Contenedor" at bounding box center [69, 82] width 25 height 5
click at [75, 61] on div "Inicio Productos Precios Contacto Order Now" at bounding box center [300, 69] width 536 height 99
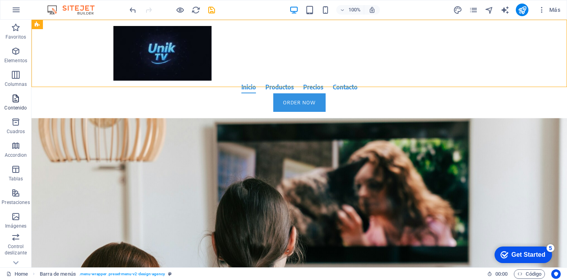
click at [14, 101] on icon "button" at bounding box center [15, 98] width 9 height 9
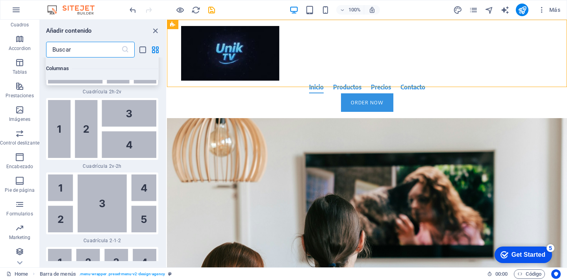
scroll to position [107, 0]
click at [156, 30] on icon "close panel" at bounding box center [155, 30] width 9 height 9
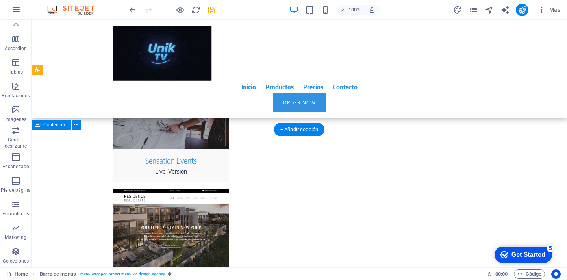
scroll to position [2030, 0]
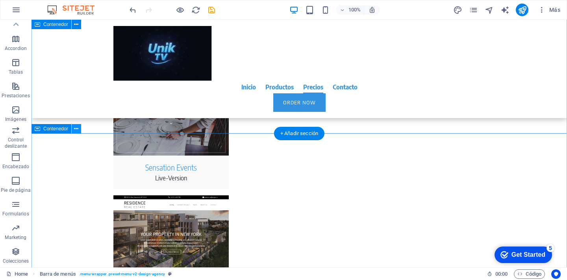
click at [76, 128] on icon at bounding box center [76, 129] width 4 height 8
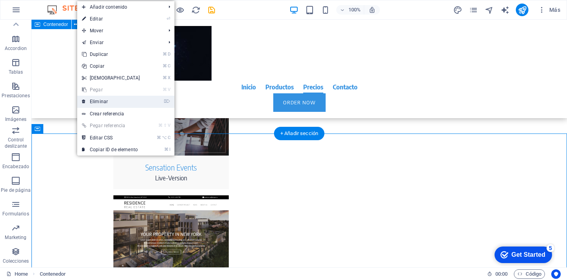
click at [96, 101] on link "⌦ Eliminar" at bounding box center [111, 102] width 68 height 12
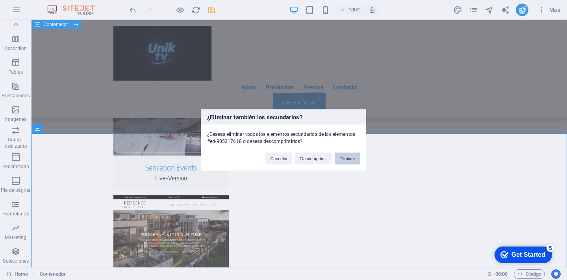
click at [348, 158] on button "Eliminar" at bounding box center [347, 158] width 25 height 12
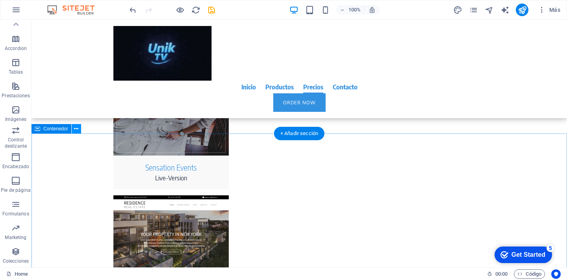
click at [76, 131] on icon at bounding box center [76, 129] width 4 height 8
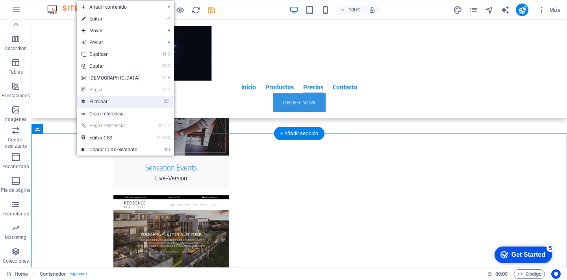
click at [100, 102] on link "⌦ Eliminar" at bounding box center [111, 102] width 68 height 12
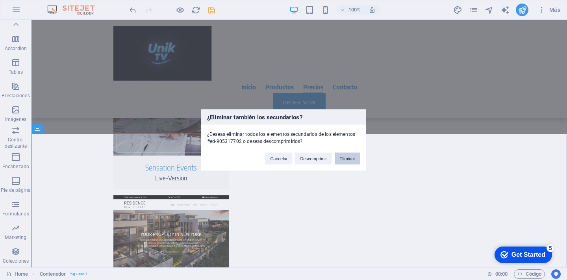
click at [345, 158] on button "Eliminar" at bounding box center [347, 158] width 25 height 12
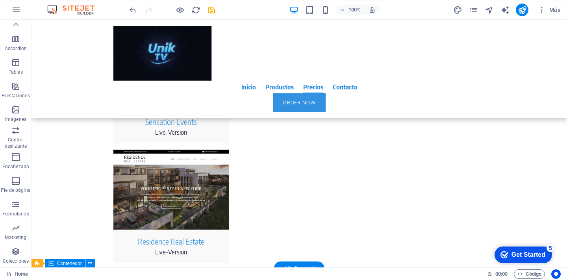
scroll to position [2075, 0]
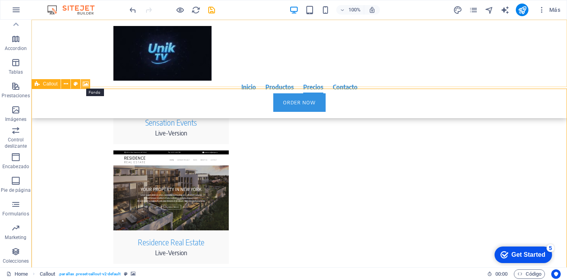
click at [89, 83] on icon at bounding box center [86, 84] width 6 height 8
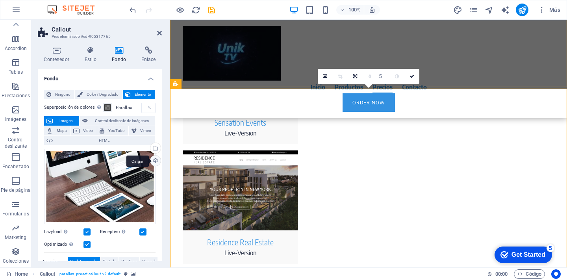
click at [157, 158] on div "Cargar" at bounding box center [155, 162] width 12 height 12
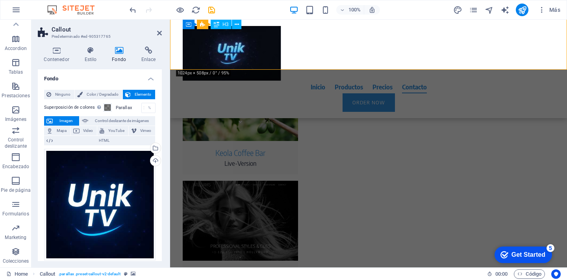
scroll to position [2284, 0]
click at [158, 32] on icon at bounding box center [159, 33] width 5 height 6
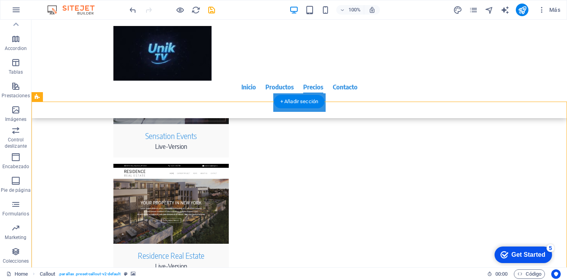
scroll to position [2066, 0]
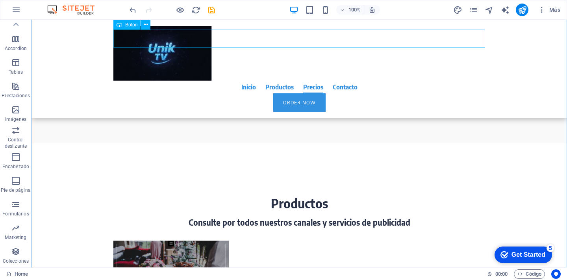
scroll to position [1878, 0]
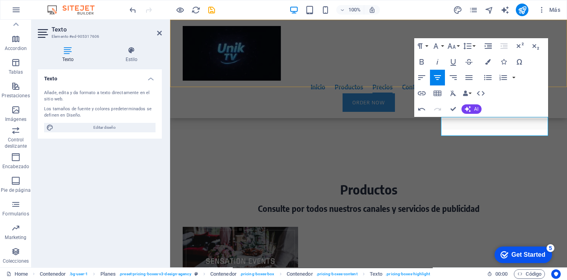
click at [324, 43] on div "Inicio Productos Precios Contacto Order Now" at bounding box center [368, 69] width 397 height 99
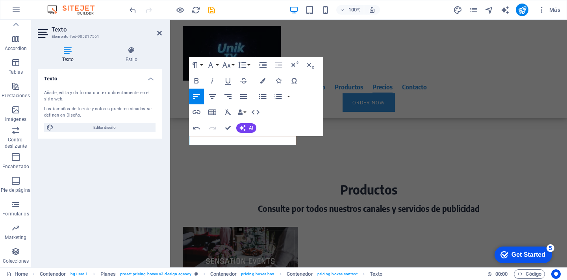
click at [145, 182] on div "Texto Añade, edita y da formato a texto directamente en el sitio web. Los tamañ…" at bounding box center [100, 165] width 124 height 192
click at [351, 32] on div "Inicio Productos Precios Contacto Order Now" at bounding box center [368, 69] width 397 height 99
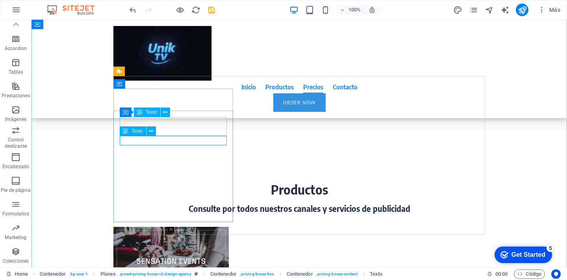
click at [124, 133] on icon at bounding box center [126, 130] width 6 height 9
click at [142, 113] on icon at bounding box center [140, 112] width 6 height 9
click at [152, 132] on icon at bounding box center [151, 131] width 4 height 8
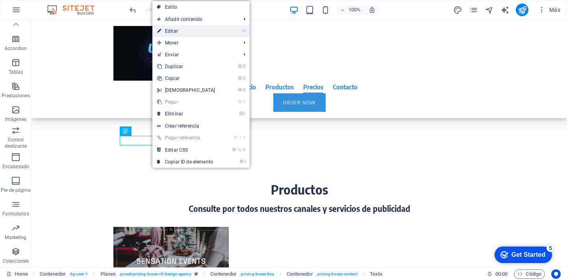
click at [174, 30] on link "⏎ Editar" at bounding box center [186, 31] width 68 height 12
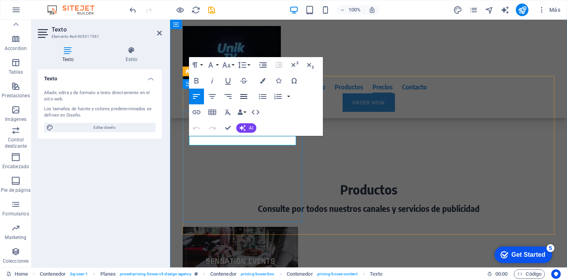
click at [244, 99] on icon "button" at bounding box center [243, 96] width 9 height 9
click at [210, 95] on icon "button" at bounding box center [212, 96] width 7 height 5
click at [360, 32] on div "Inicio Productos Precios Contacto Order Now" at bounding box center [368, 69] width 397 height 99
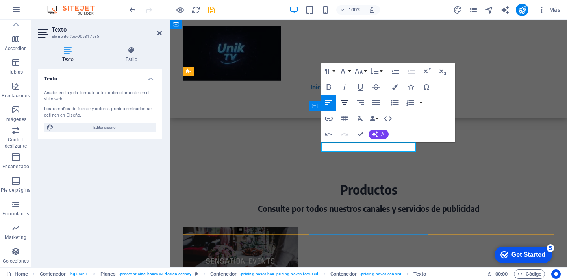
click at [346, 103] on icon "button" at bounding box center [344, 102] width 7 height 5
click at [336, 41] on div "Inicio Productos Precios Contacto Order Now" at bounding box center [368, 69] width 397 height 99
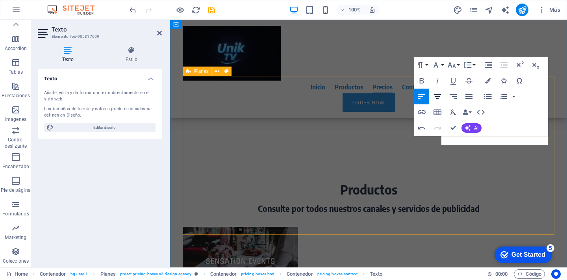
click at [438, 95] on icon "button" at bounding box center [437, 96] width 9 height 9
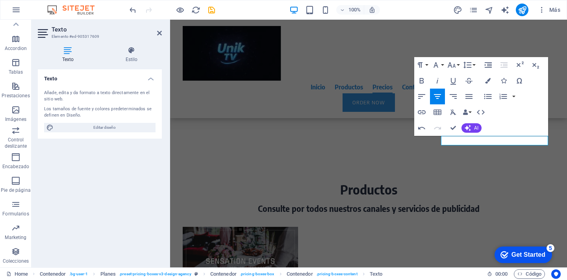
click at [324, 36] on div "Inicio Productos Precios Contacto Order Now" at bounding box center [368, 69] width 397 height 99
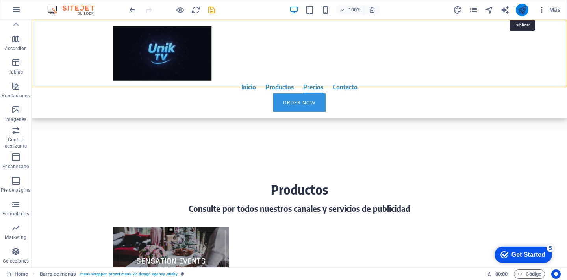
click at [523, 13] on icon "publish" at bounding box center [522, 10] width 9 height 9
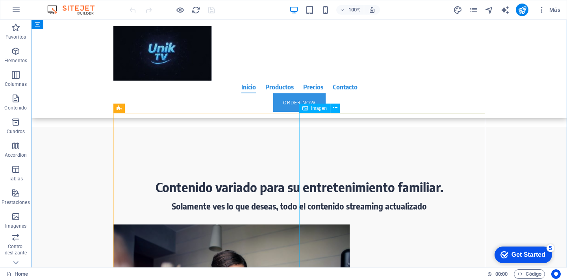
scroll to position [751, 0]
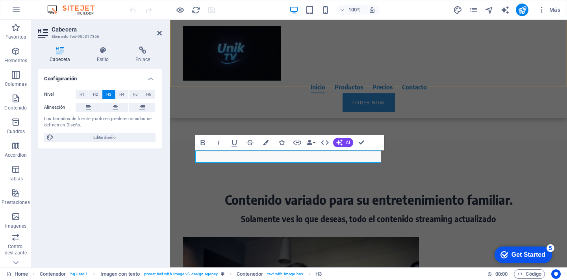
click at [342, 67] on div "Inicio Productos Precios Contacto Order Now" at bounding box center [368, 69] width 397 height 99
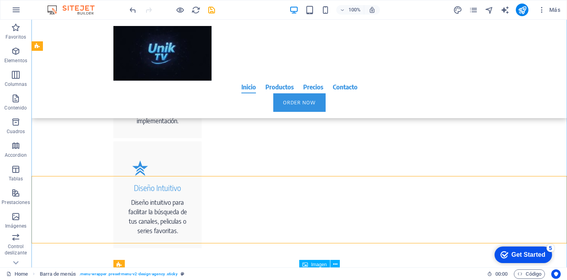
scroll to position [591, 0]
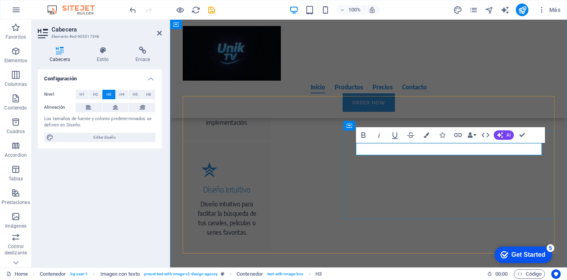
drag, startPoint x: 482, startPoint y: 149, endPoint x: 327, endPoint y: 65, distance: 176.0
click at [327, 65] on div "Inicio Productos Precios Contacto Order Now" at bounding box center [368, 69] width 397 height 99
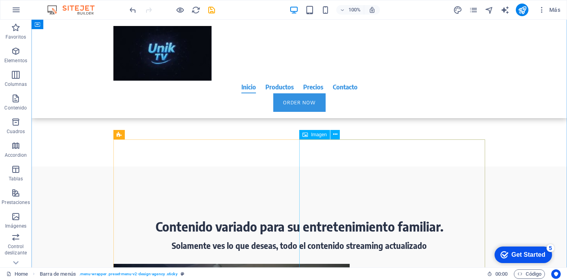
scroll to position [725, 0]
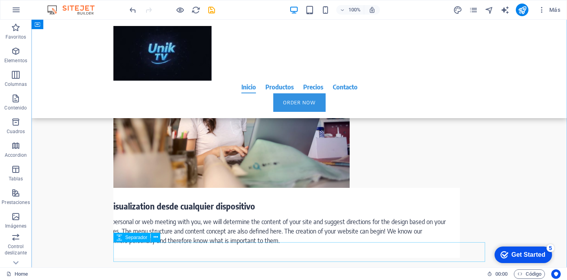
scroll to position [957, 0]
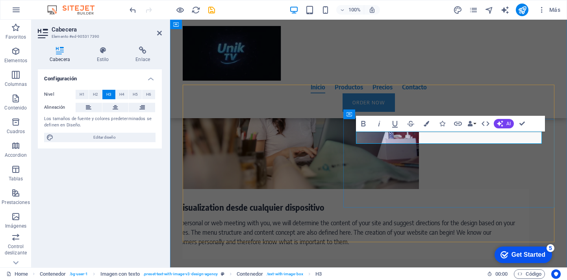
click at [311, 81] on nav "Inicio Productos Precios Contacto" at bounding box center [369, 87] width 372 height 13
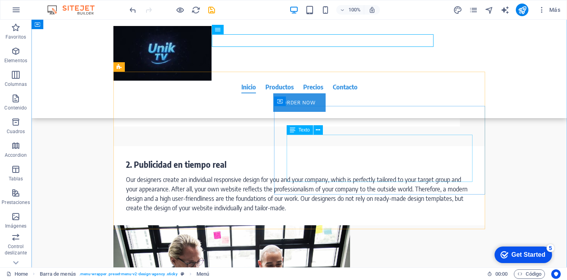
scroll to position [1132, 0]
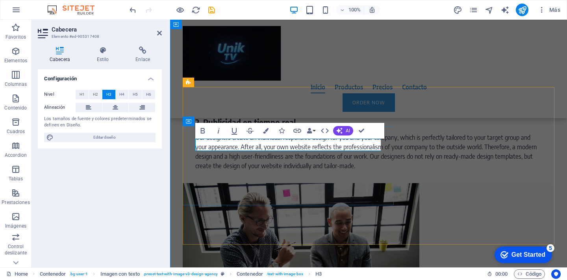
click at [342, 71] on div "Inicio Productos Precios Contacto Order Now" at bounding box center [368, 69] width 397 height 99
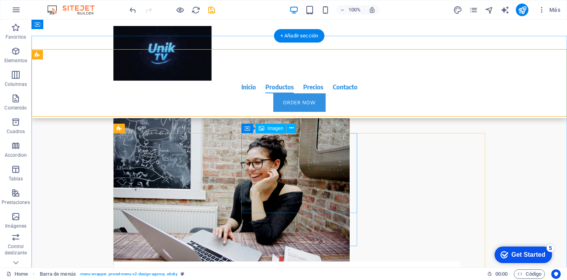
scroll to position [1387, 0]
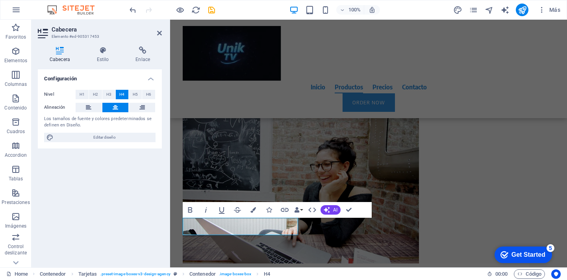
click at [152, 235] on div "Configuración Nivel H1 H2 H3 H4 H5 H6 Alineación Los tamaños de fuente y colore…" at bounding box center [100, 165] width 124 height 192
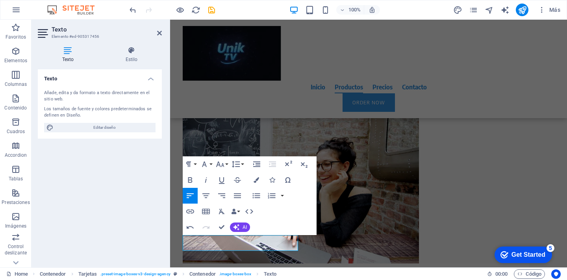
click at [127, 218] on div "Texto Añade, edita y da formato a texto directamente en el sitio web. Los tamañ…" at bounding box center [100, 165] width 124 height 192
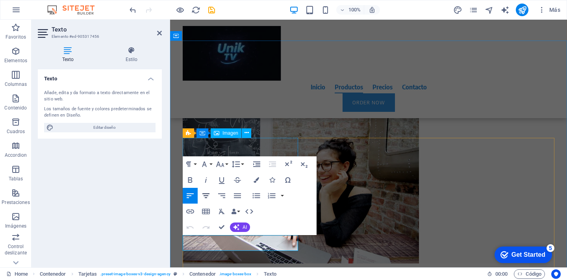
click at [205, 194] on icon "button" at bounding box center [206, 195] width 7 height 5
click at [130, 235] on div "Texto Añade, edita y da formato a texto directamente en el sitio web. Los tamañ…" at bounding box center [100, 165] width 124 height 192
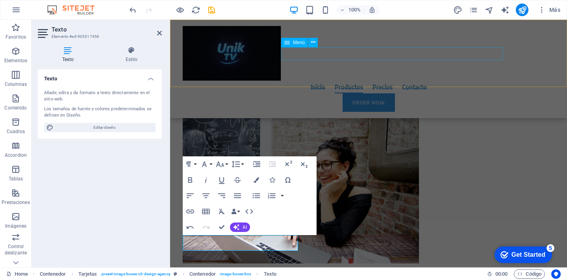
click at [339, 81] on nav "Inicio Productos Precios Contacto" at bounding box center [369, 87] width 372 height 13
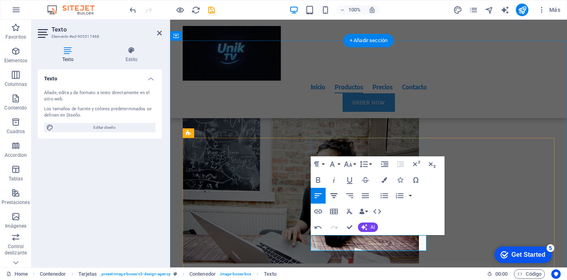
drag, startPoint x: 164, startPoint y: 177, endPoint x: 334, endPoint y: 197, distance: 171.4
click at [334, 197] on icon "button" at bounding box center [333, 195] width 9 height 9
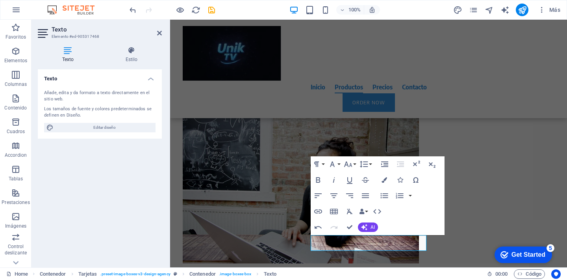
click at [125, 220] on div "Texto Añade, edita y da formato a texto directamente en el sitio web. Los tamañ…" at bounding box center [100, 165] width 124 height 192
click at [382, 64] on div "Inicio Productos Precios Contacto Order Now" at bounding box center [368, 69] width 397 height 99
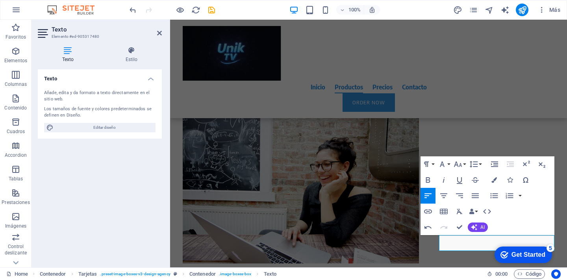
click at [127, 206] on div "Texto Añade, edita y da formato a texto directamente en el sitio web. Los tamañ…" at bounding box center [100, 165] width 124 height 192
click at [378, 77] on div "Inicio Productos Precios Contacto Order Now" at bounding box center [368, 69] width 397 height 99
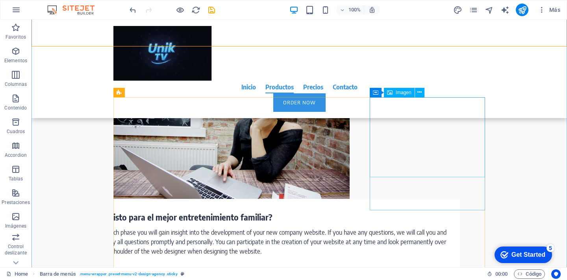
scroll to position [1480, 0]
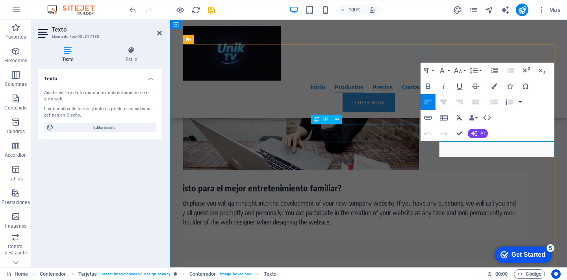
click at [444, 102] on icon "button" at bounding box center [444, 102] width 7 height 5
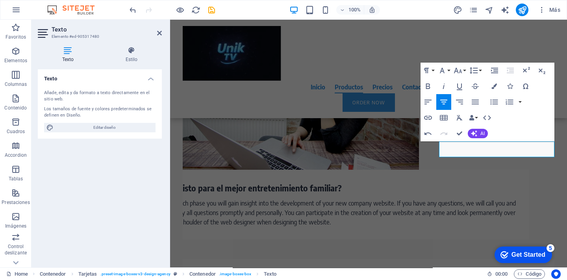
click at [326, 45] on div "Inicio Productos Precios Contacto Order Now" at bounding box center [368, 69] width 397 height 99
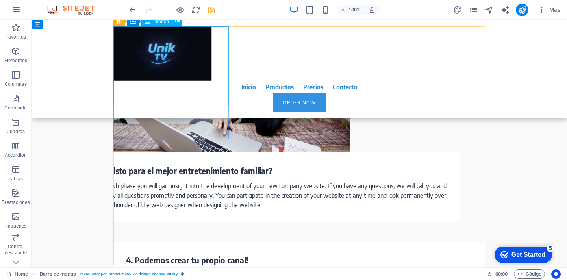
scroll to position [1498, 0]
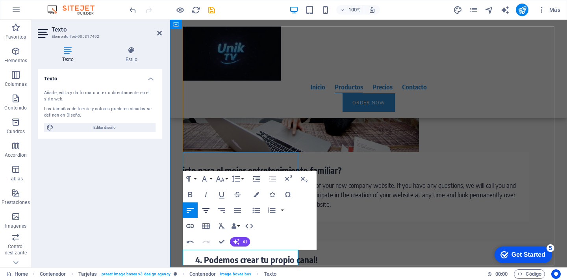
click at [205, 211] on icon "button" at bounding box center [205, 210] width 9 height 9
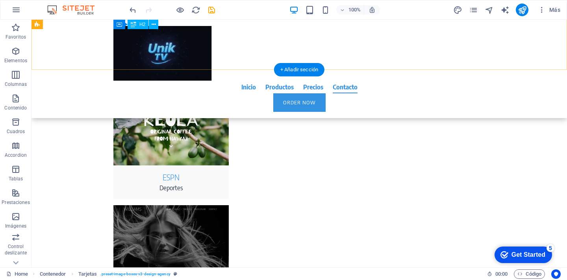
scroll to position [2260, 0]
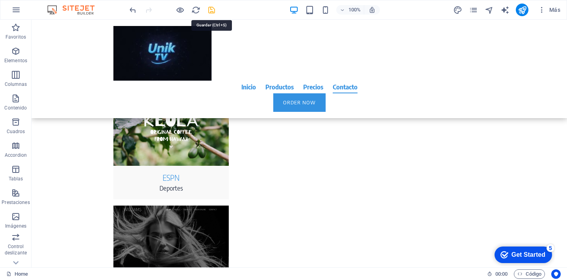
click at [210, 9] on icon "save" at bounding box center [211, 10] width 9 height 9
click at [522, 11] on icon "publish" at bounding box center [522, 10] width 9 height 9
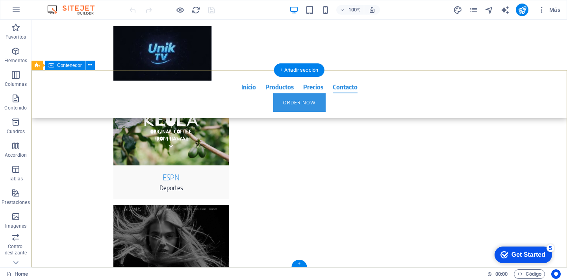
scroll to position [2260, 0]
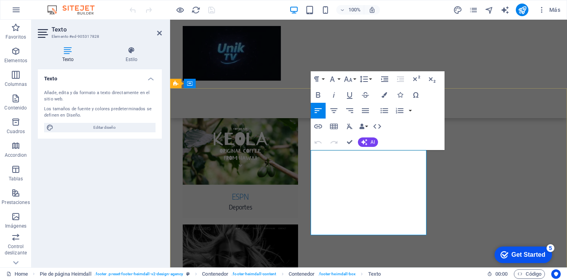
scroll to position [2244, 0]
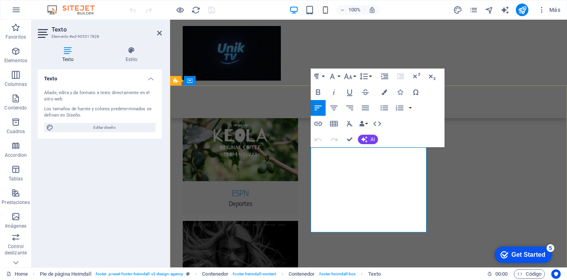
click at [477, 35] on div "Inicio Productos Precios Contacto Order Now" at bounding box center [368, 69] width 397 height 99
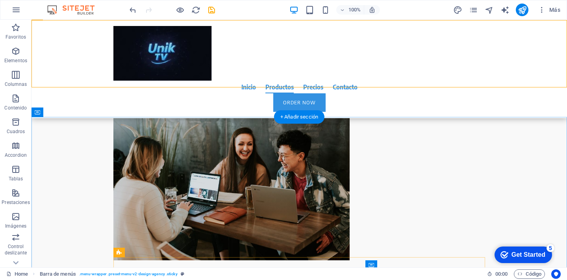
scroll to position [1696, 0]
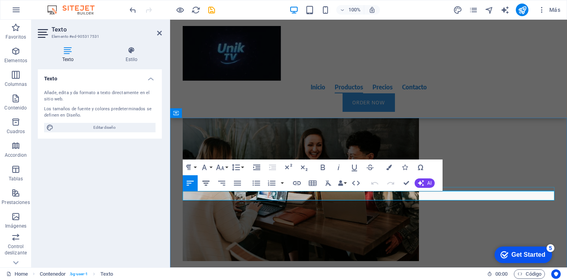
click at [205, 182] on icon "button" at bounding box center [205, 182] width 9 height 9
drag, startPoint x: 311, startPoint y: 195, endPoint x: 442, endPoint y: 195, distance: 130.8
click at [325, 166] on icon "button" at bounding box center [323, 168] width 4 height 6
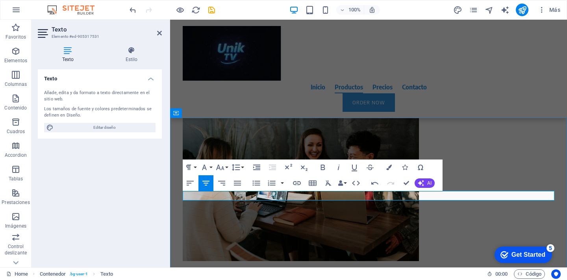
drag, startPoint x: 302, startPoint y: 196, endPoint x: 308, endPoint y: 196, distance: 5.9
click at [323, 171] on icon "button" at bounding box center [322, 167] width 9 height 9
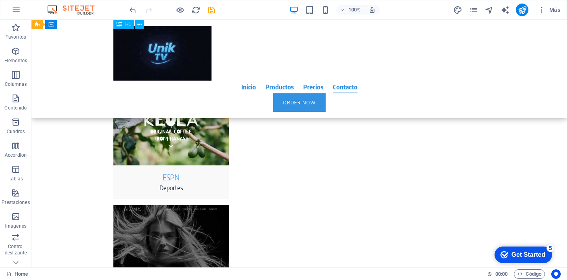
scroll to position [2260, 0]
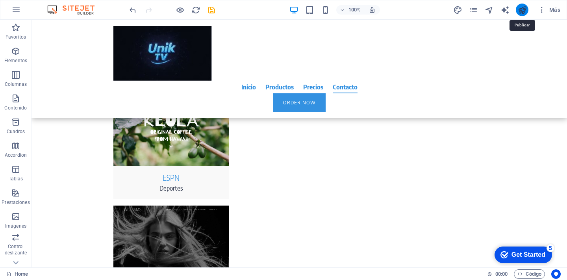
click at [524, 9] on icon "publish" at bounding box center [522, 10] width 9 height 9
